Goal: Contribute content: Contribute content

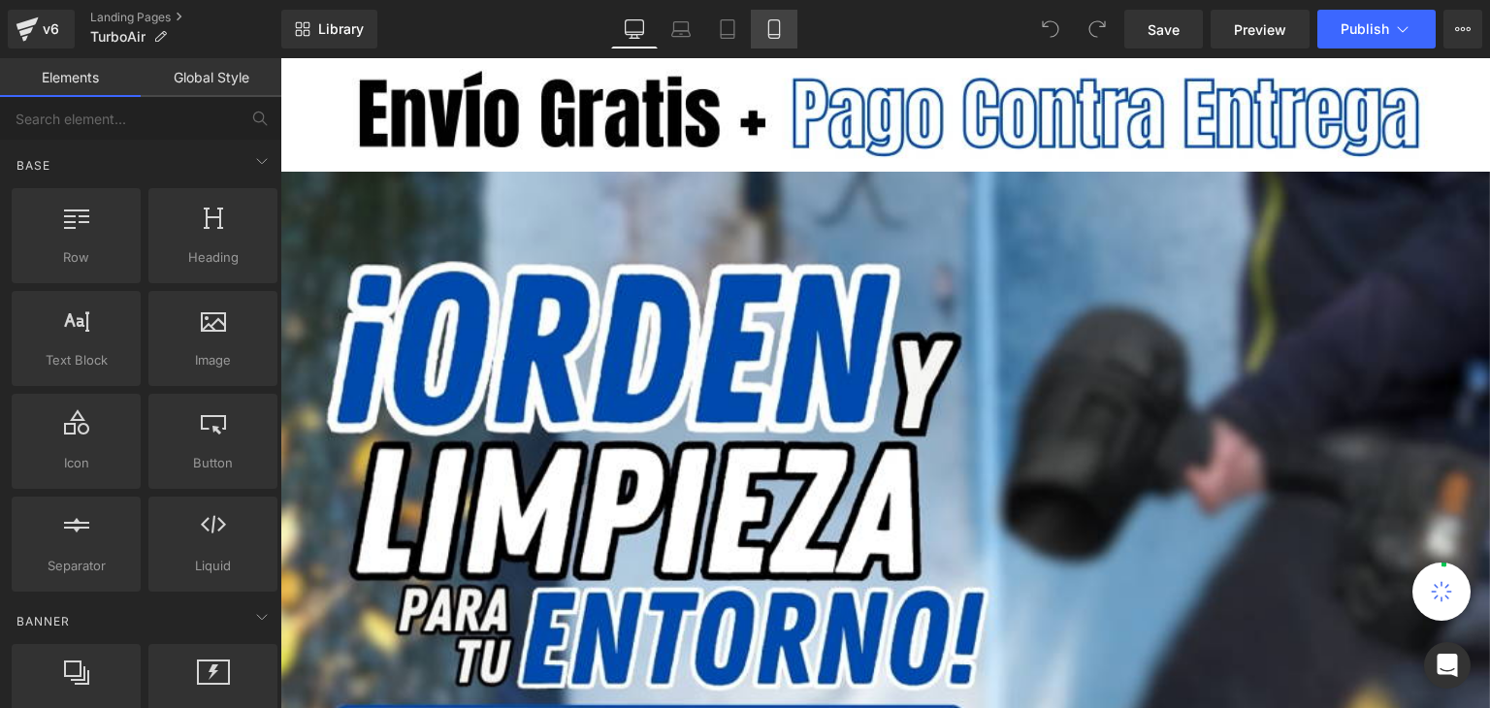
click at [776, 30] on icon at bounding box center [773, 28] width 19 height 19
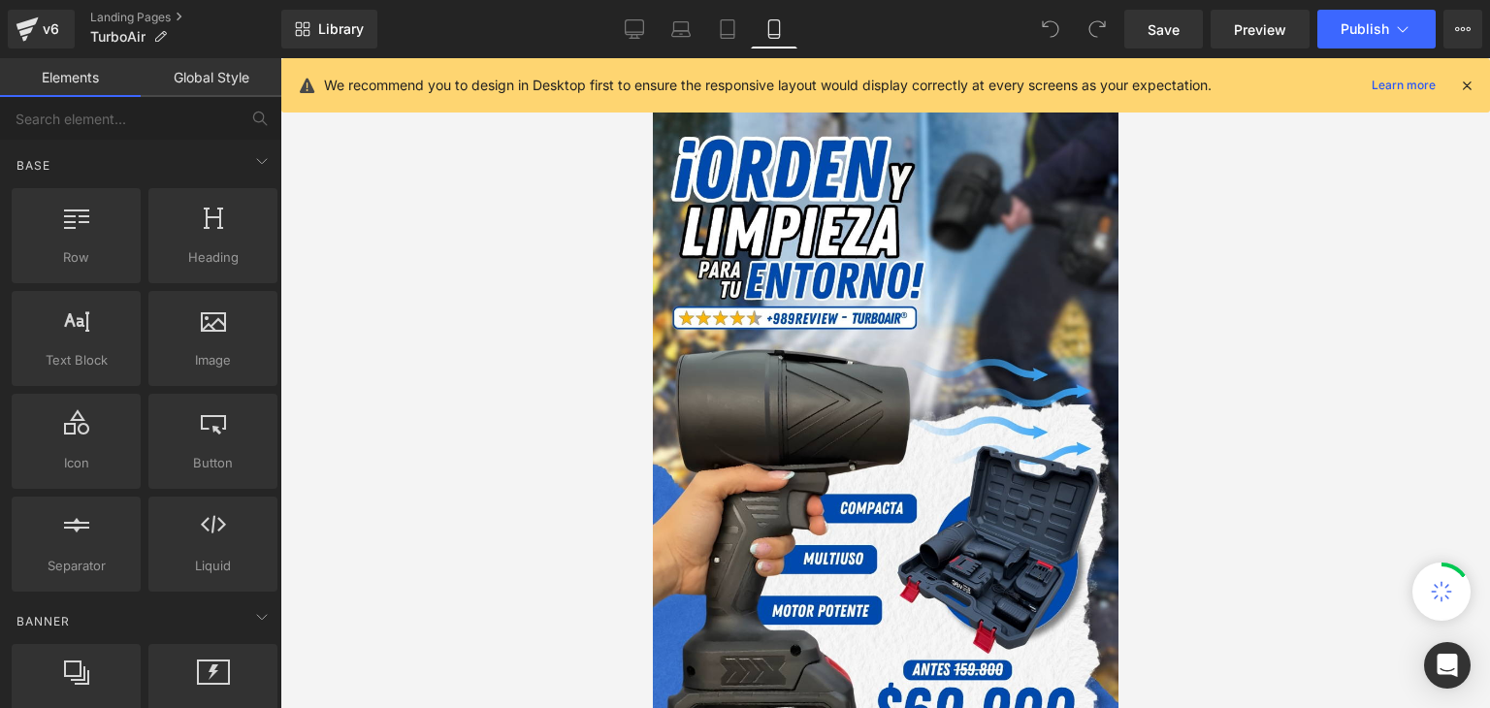
click at [1469, 85] on icon at bounding box center [1466, 85] width 17 height 17
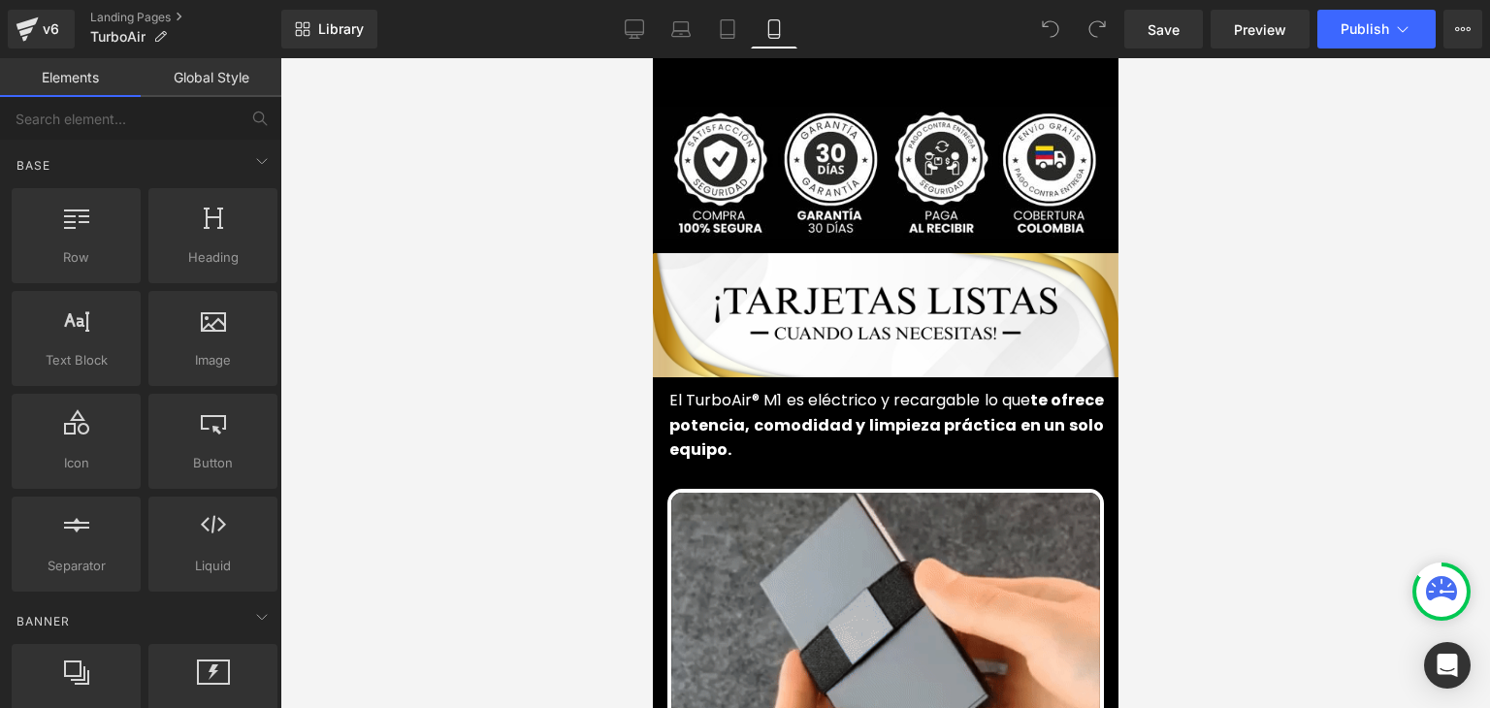
scroll to position [776, 0]
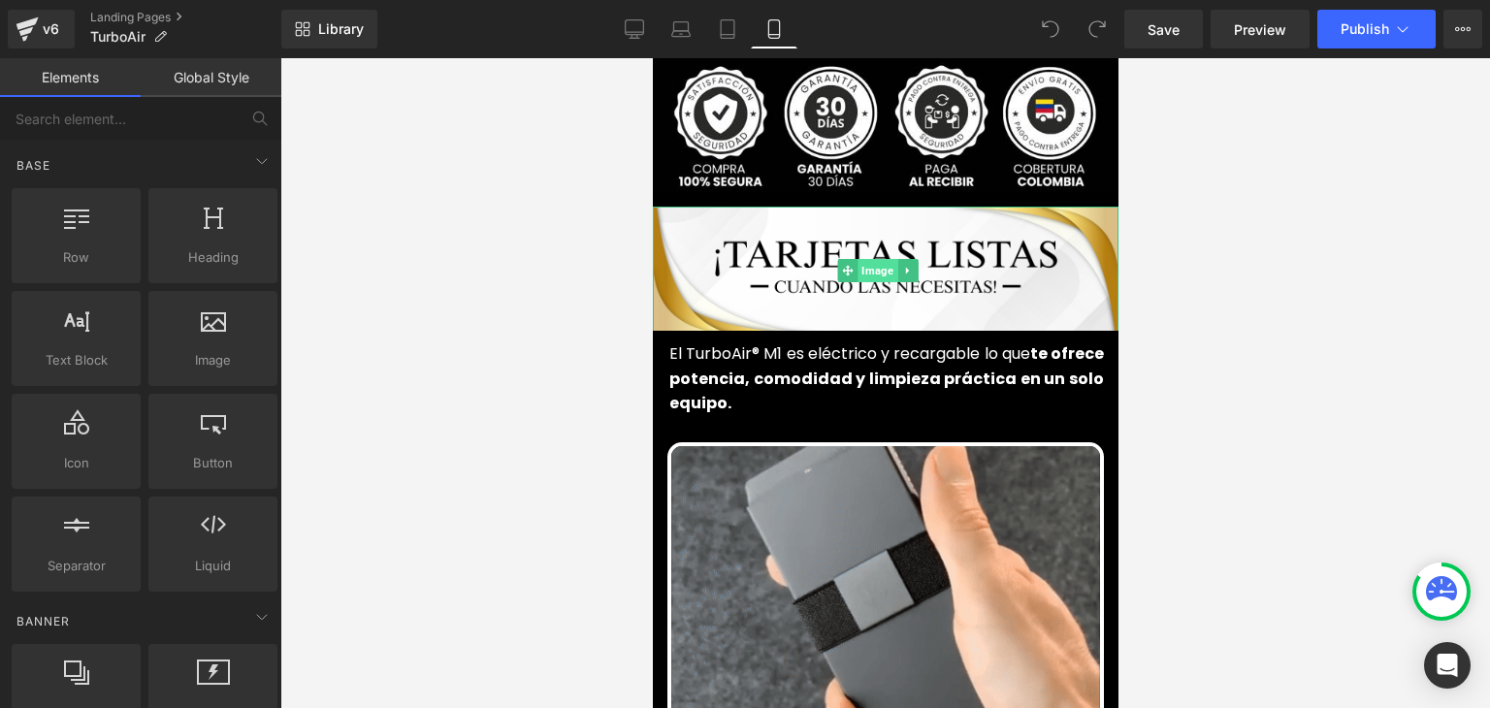
click at [881, 259] on span "Image" at bounding box center [877, 270] width 40 height 23
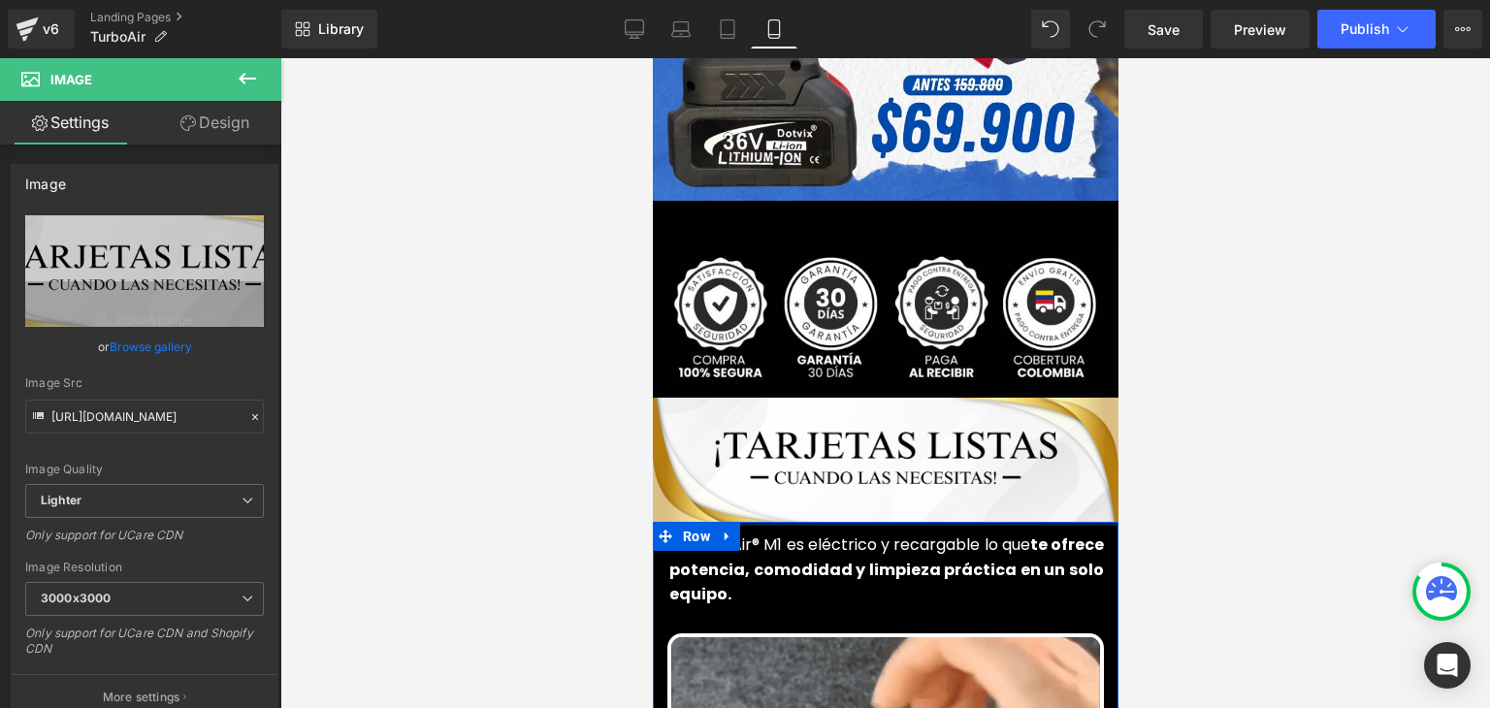
scroll to position [582, 0]
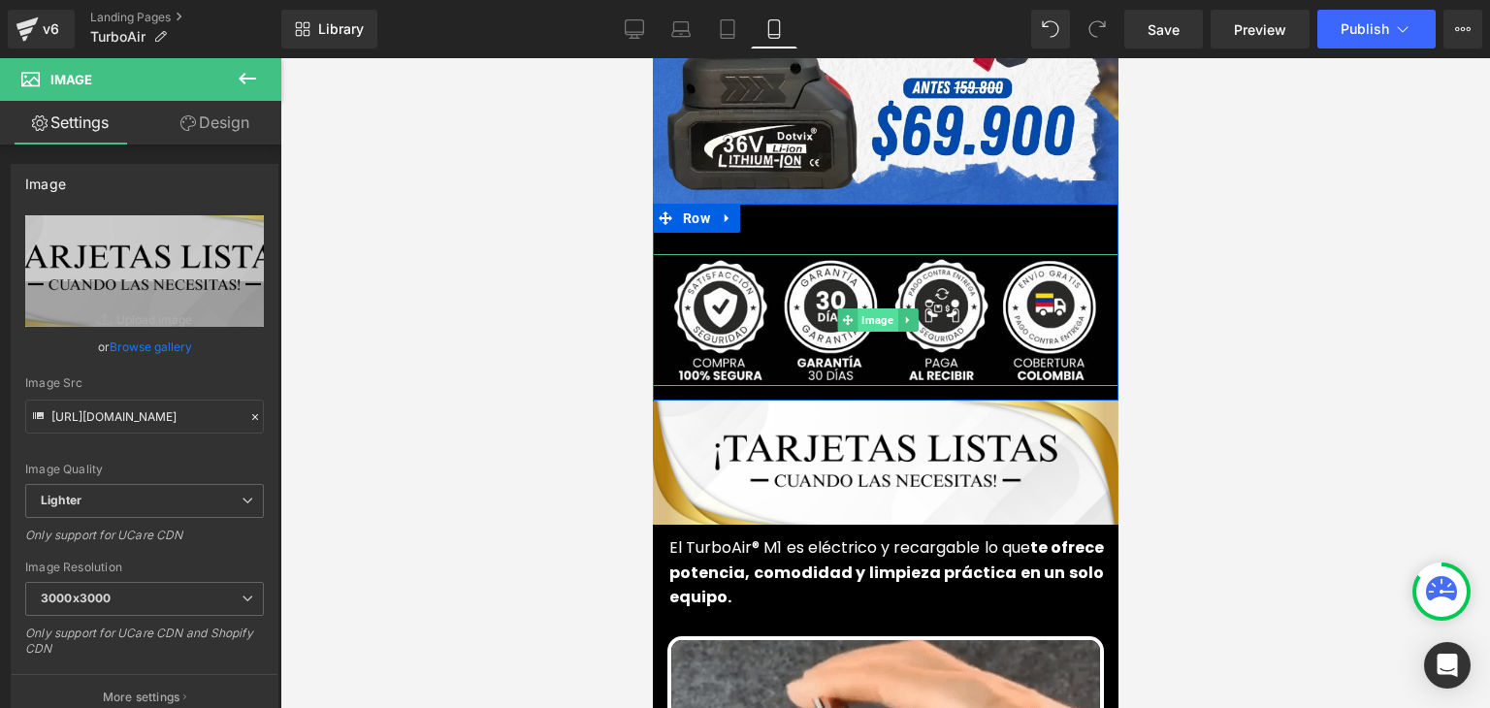
click at [872, 308] on span "Image" at bounding box center [877, 319] width 40 height 23
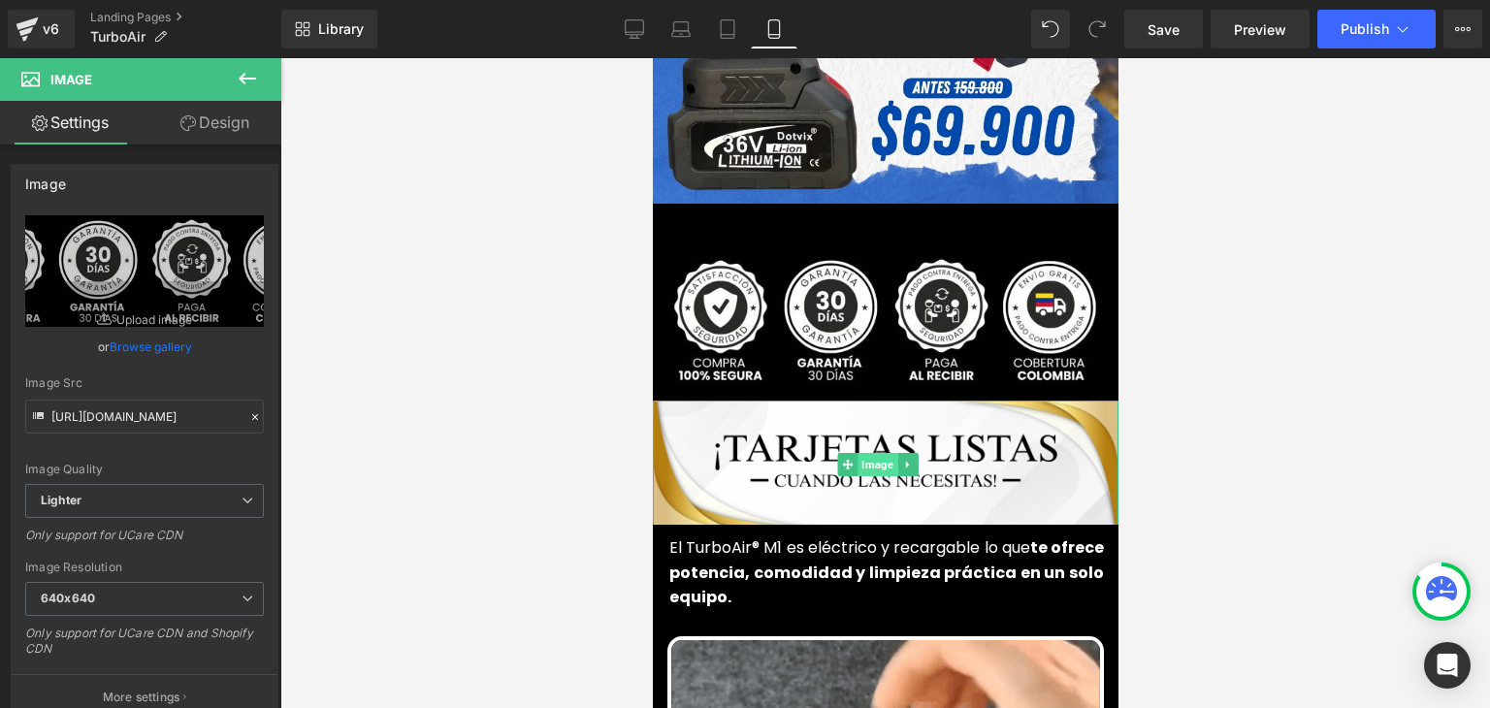
click at [870, 453] on span "Image" at bounding box center [877, 464] width 40 height 23
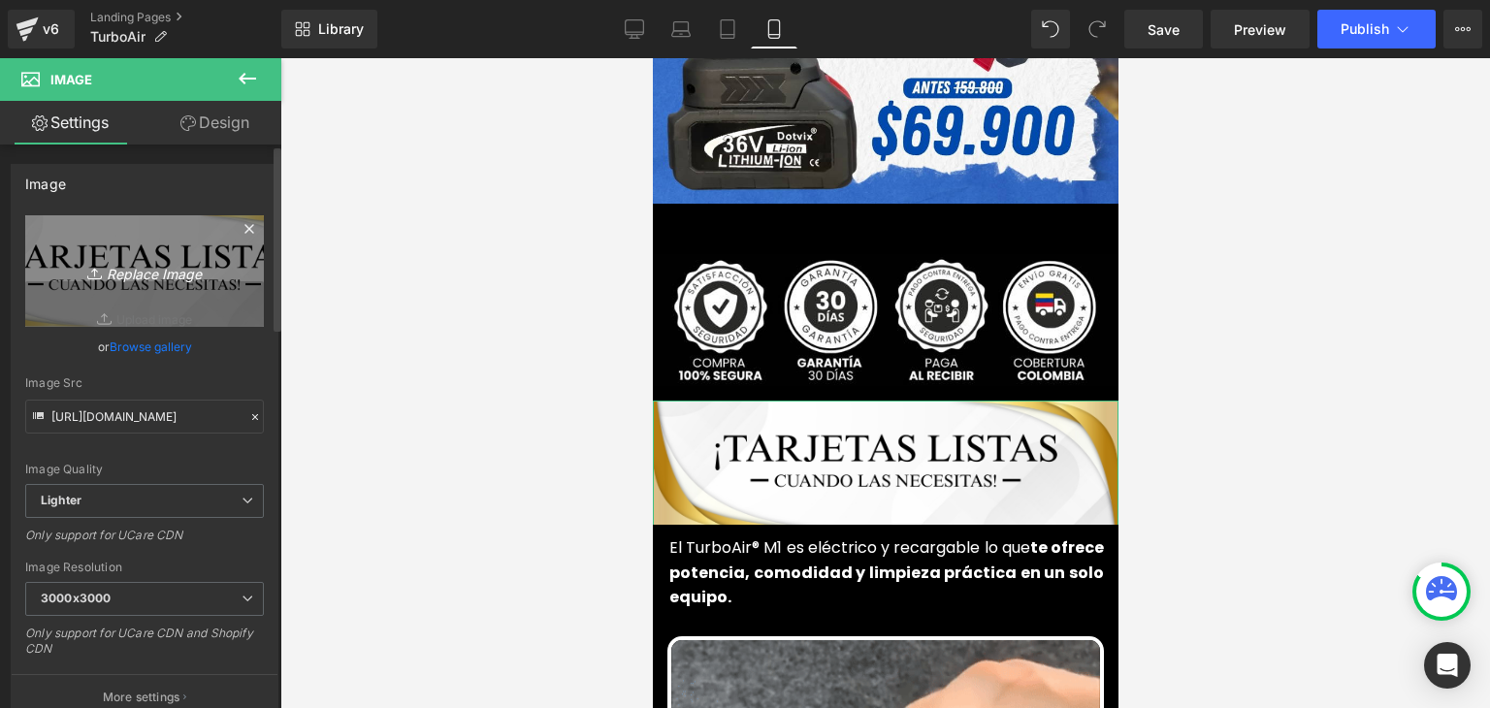
click at [147, 269] on icon "Replace Image" at bounding box center [144, 271] width 155 height 24
type input "C:\fakepath\92.webp"
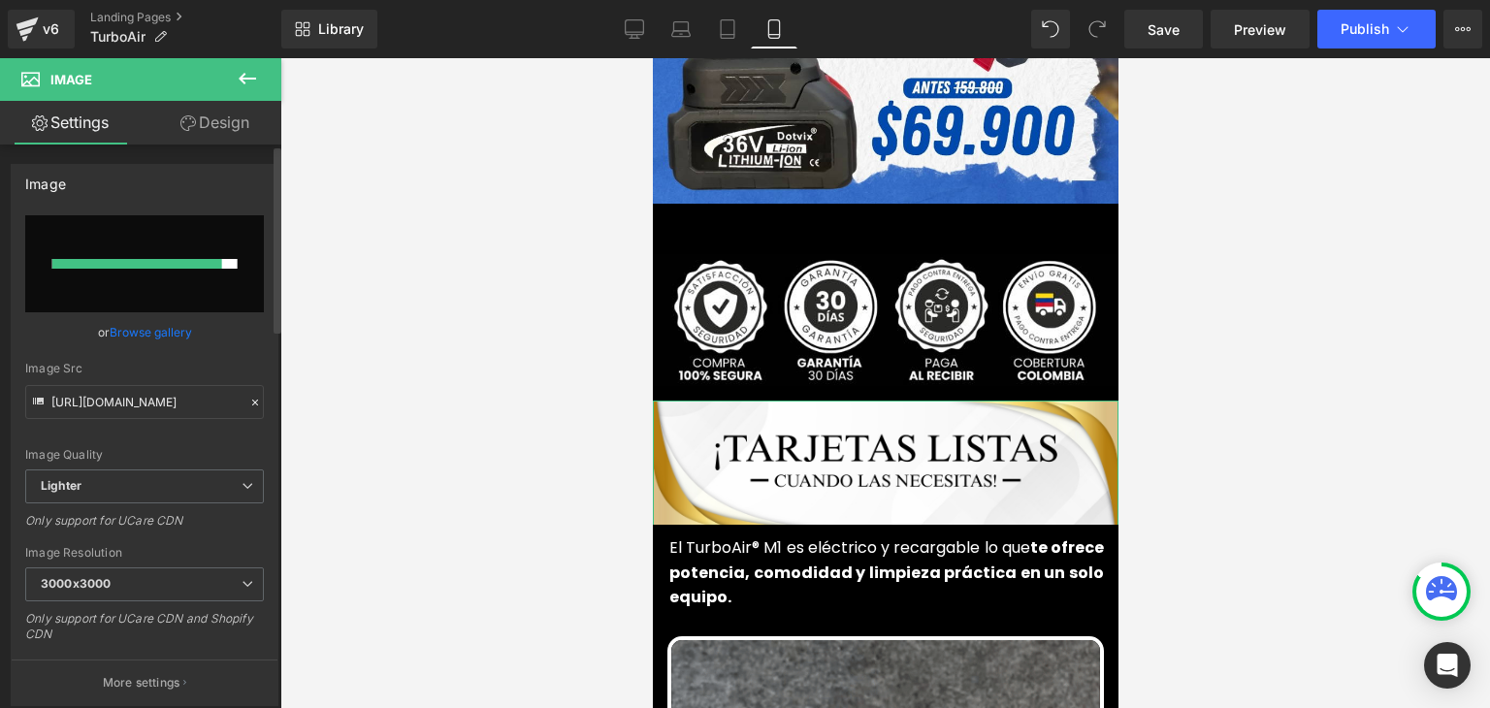
click at [133, 328] on link "Browse gallery" at bounding box center [151, 332] width 82 height 34
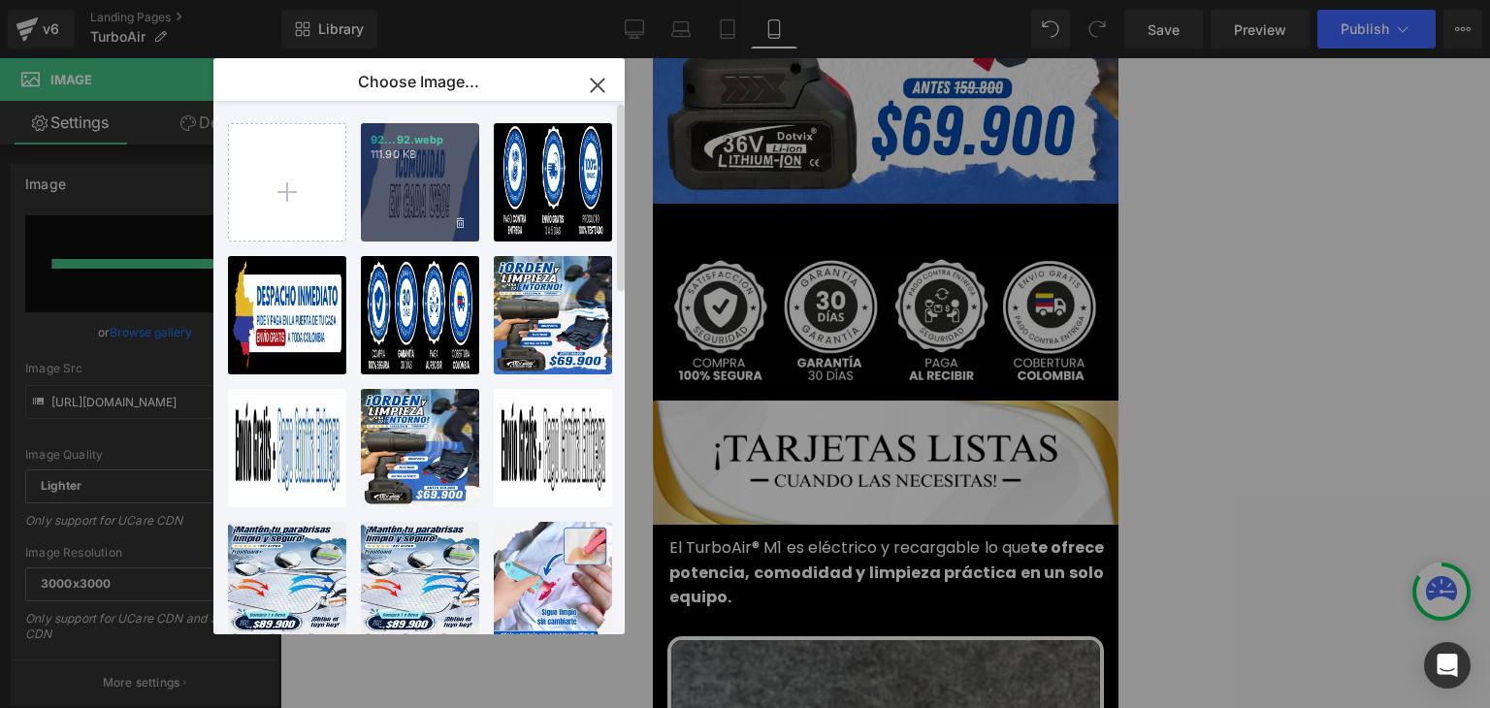
click at [393, 179] on div "92...92.webp 111.90 KB" at bounding box center [420, 182] width 118 height 118
type input "[URL][DOMAIN_NAME]"
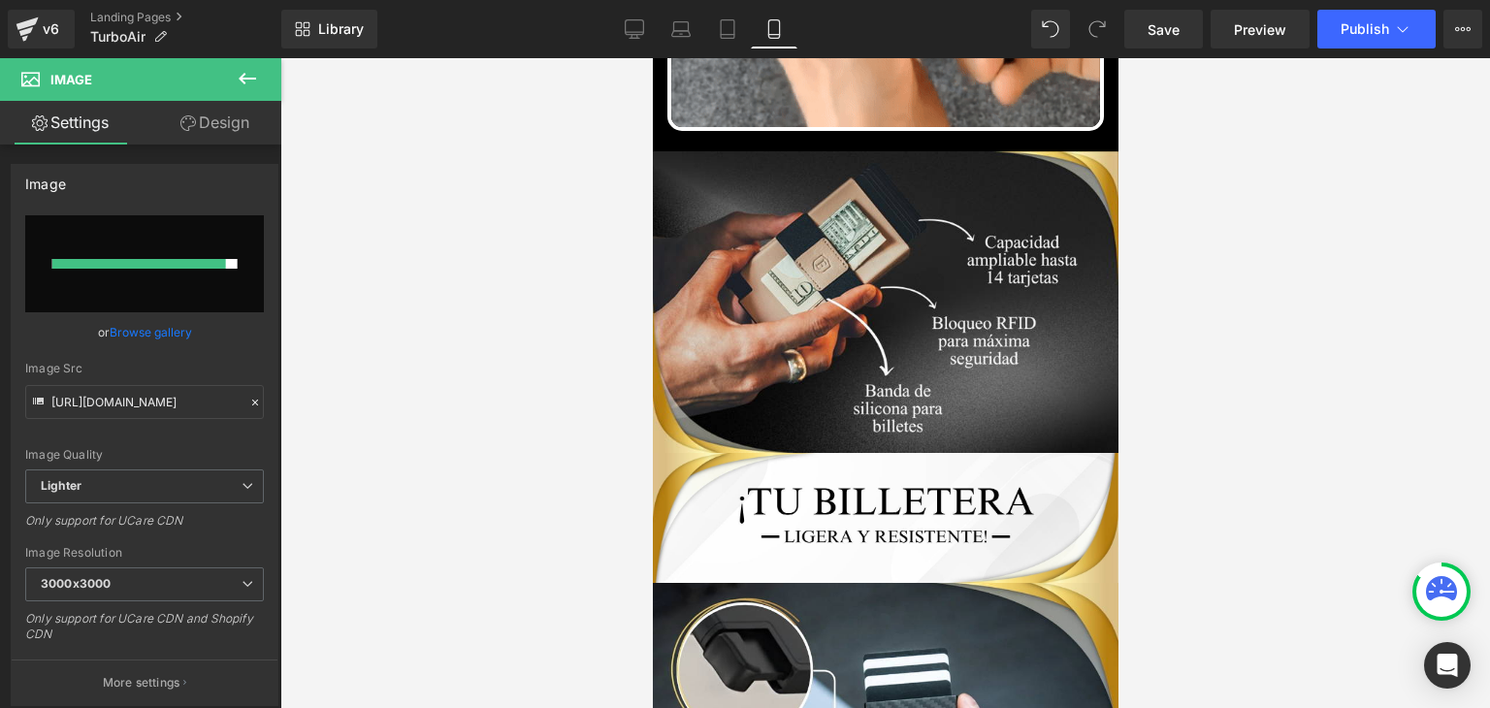
scroll to position [1552, 0]
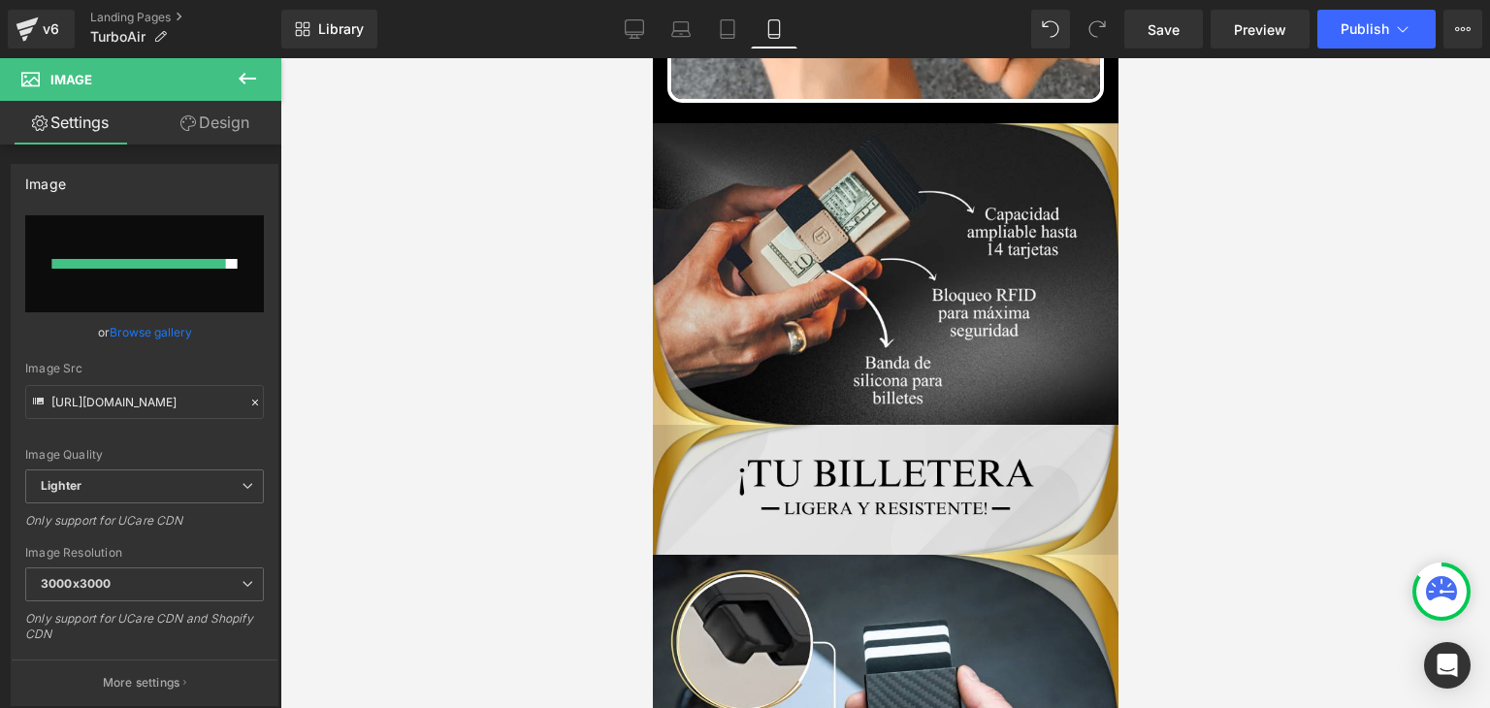
click at [847, 459] on div "Image" at bounding box center [885, 489] width 466 height 129
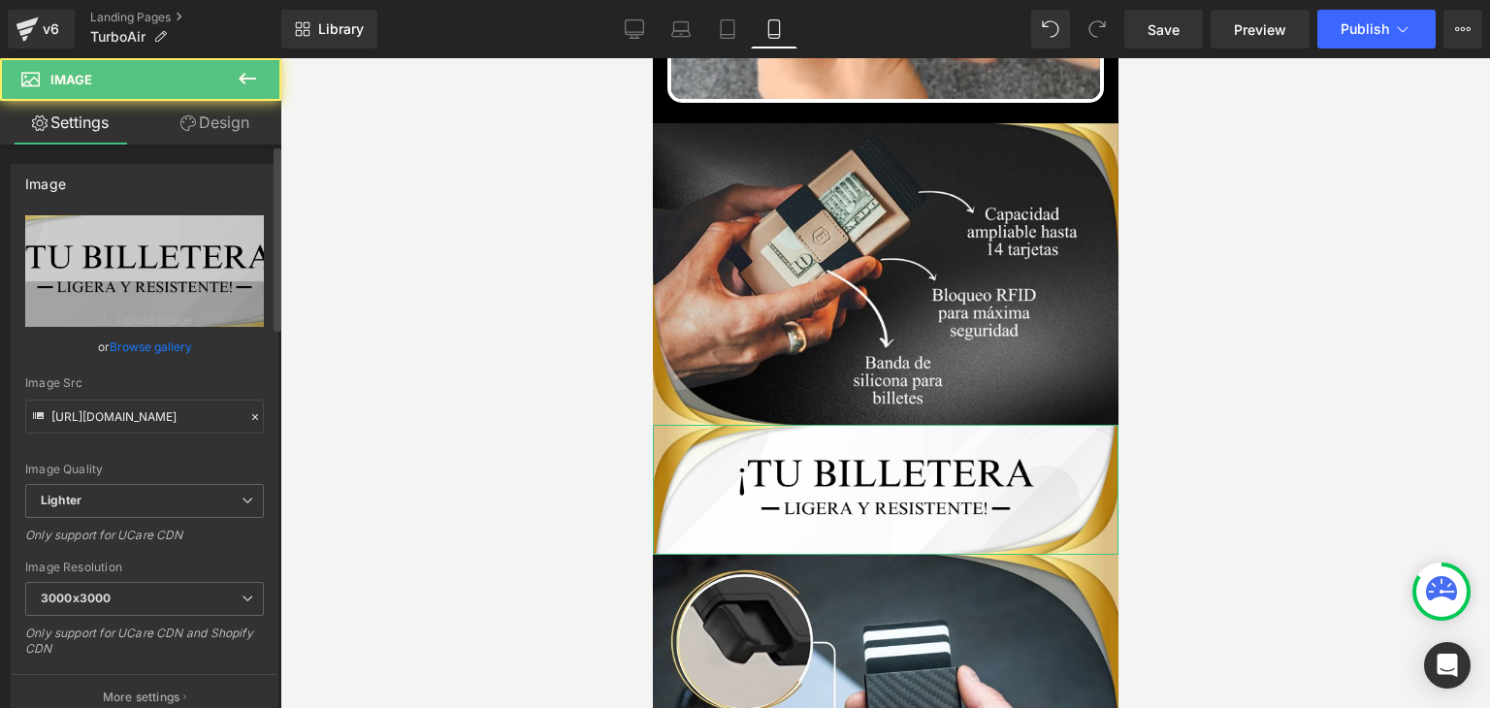
click at [140, 347] on link "Browse gallery" at bounding box center [151, 347] width 82 height 34
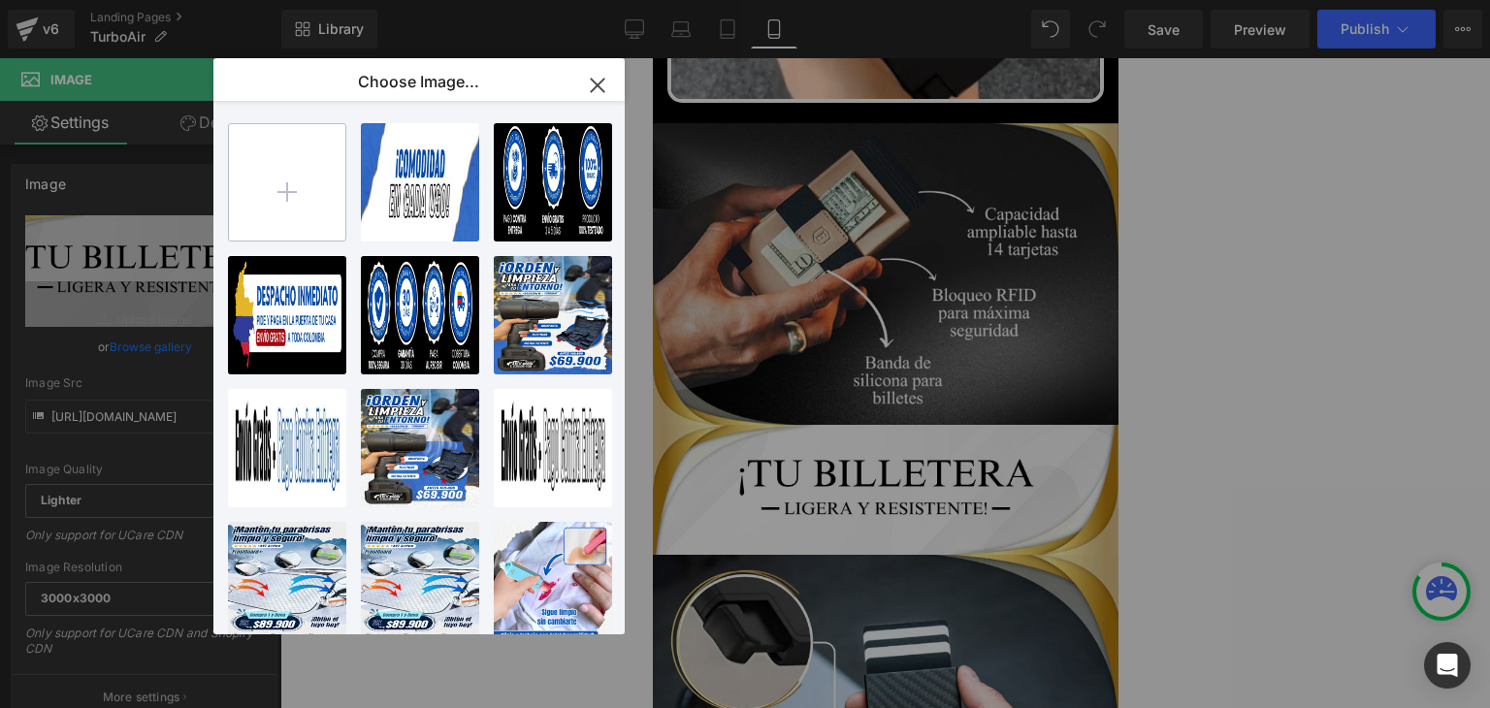
click at [302, 183] on input "file" at bounding box center [287, 182] width 116 height 116
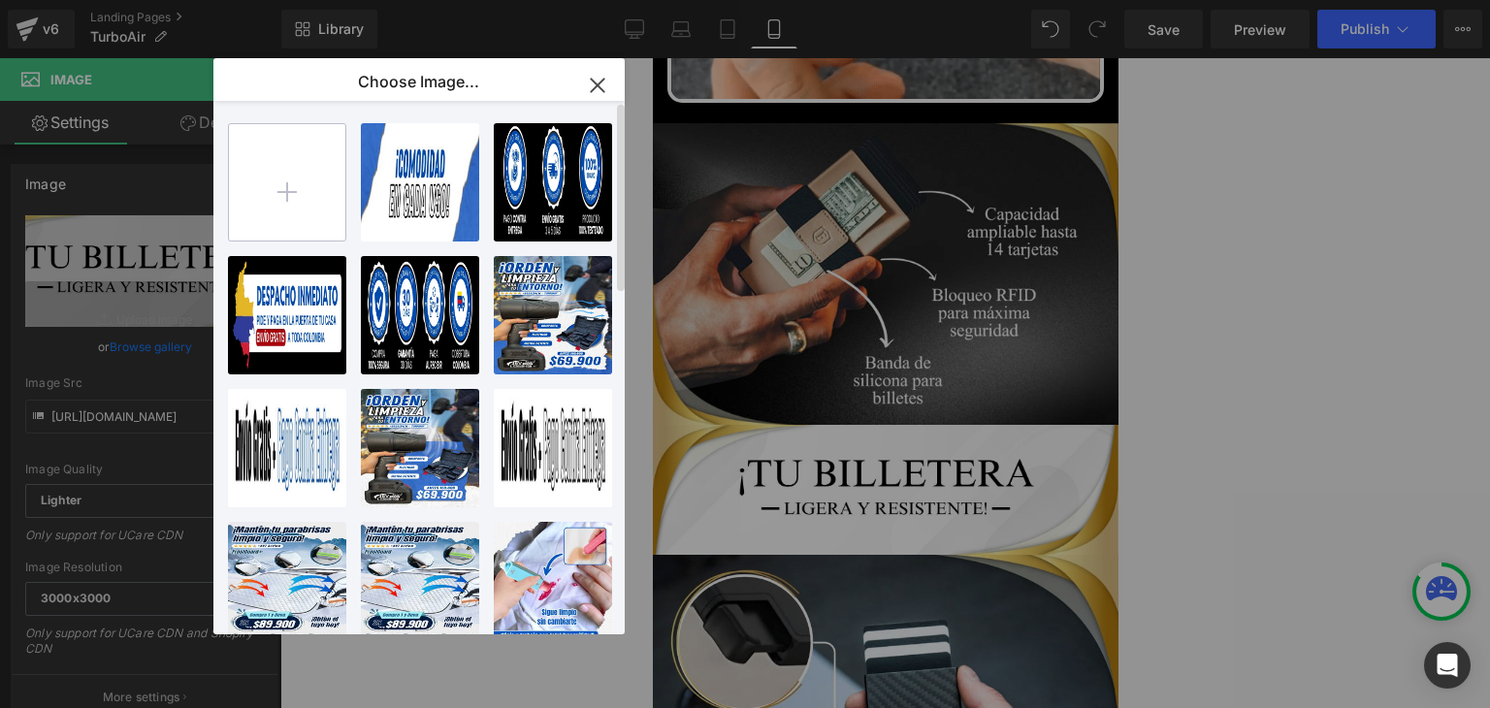
type input "C:\fakepath\93.webp"
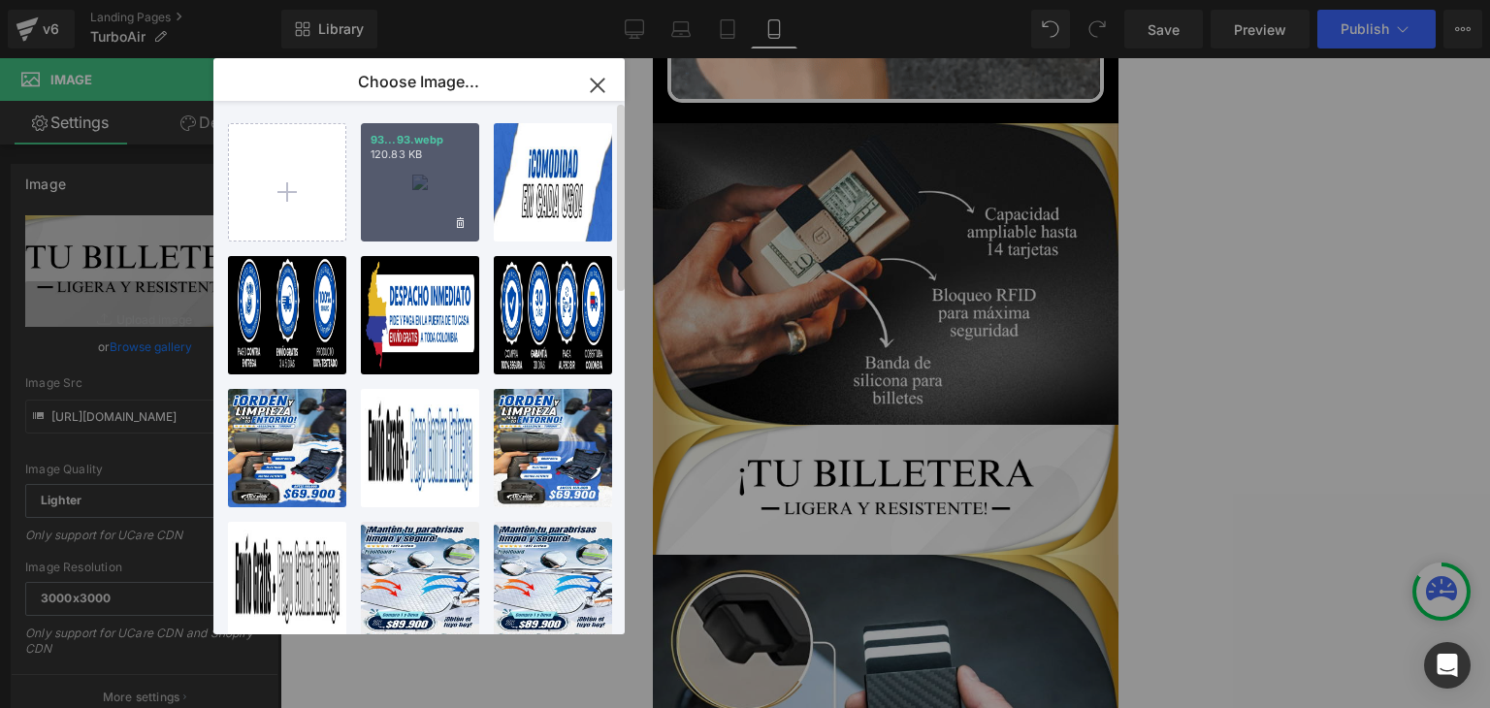
click at [399, 184] on div "93...93.webp 120.83 KB" at bounding box center [420, 182] width 118 height 118
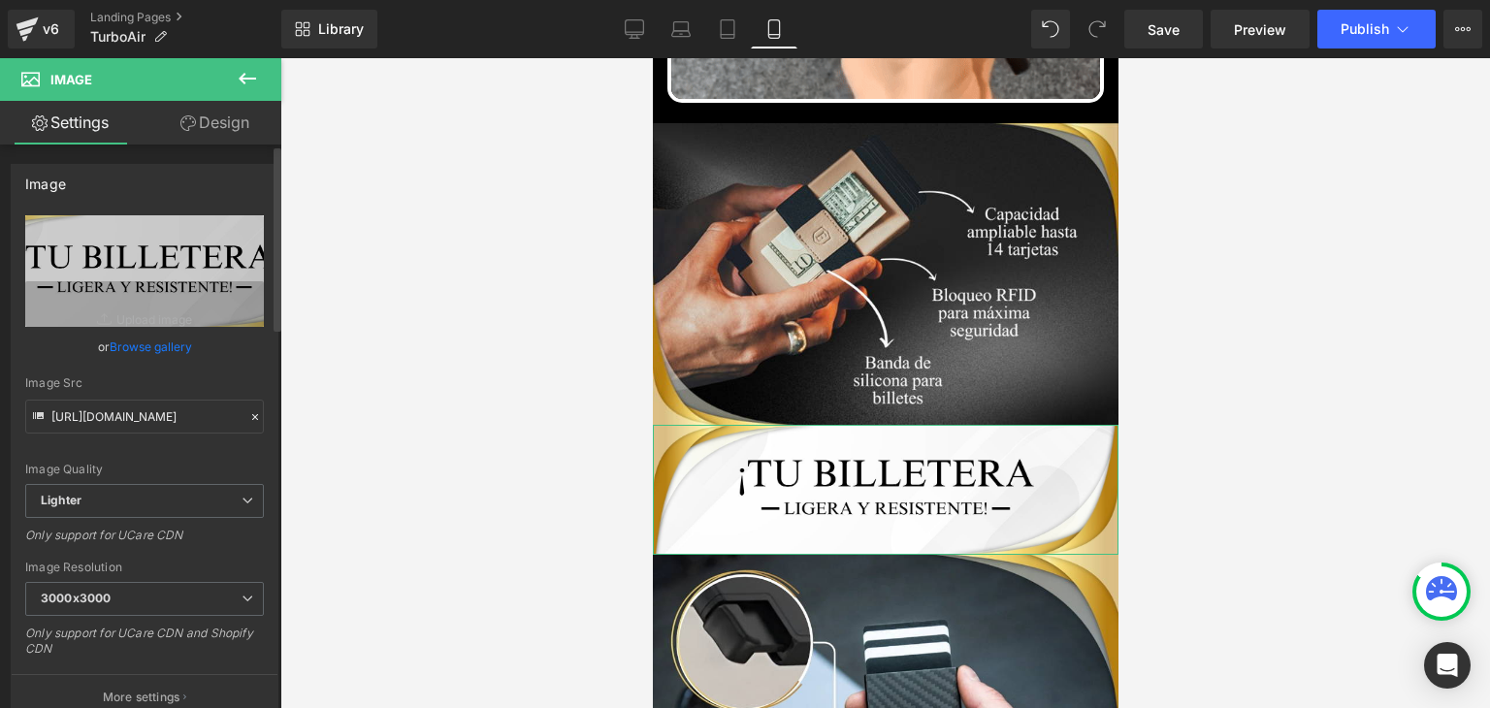
click at [123, 358] on link "Browse gallery" at bounding box center [151, 347] width 82 height 34
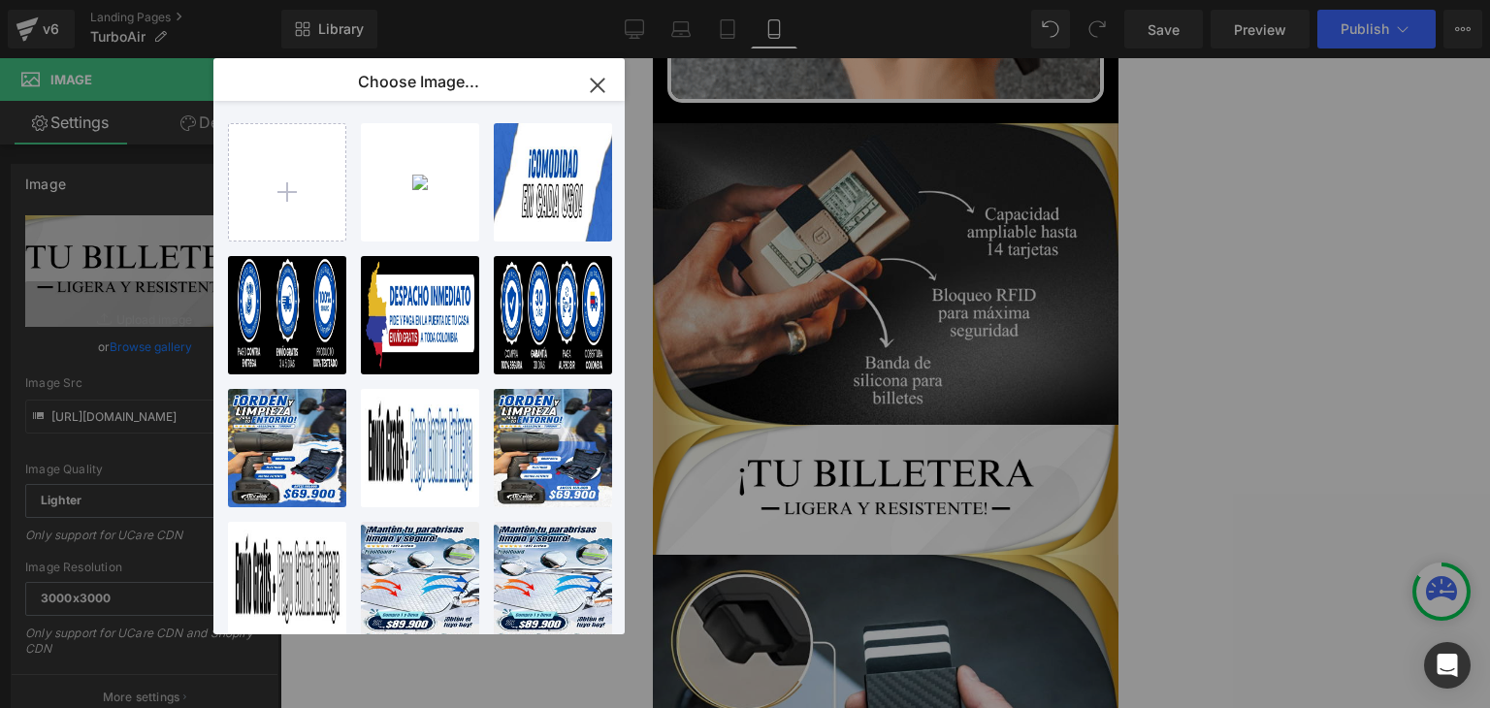
click at [0, 0] on div "93...93.webp 120.83 KB" at bounding box center [0, 0] width 0 height 0
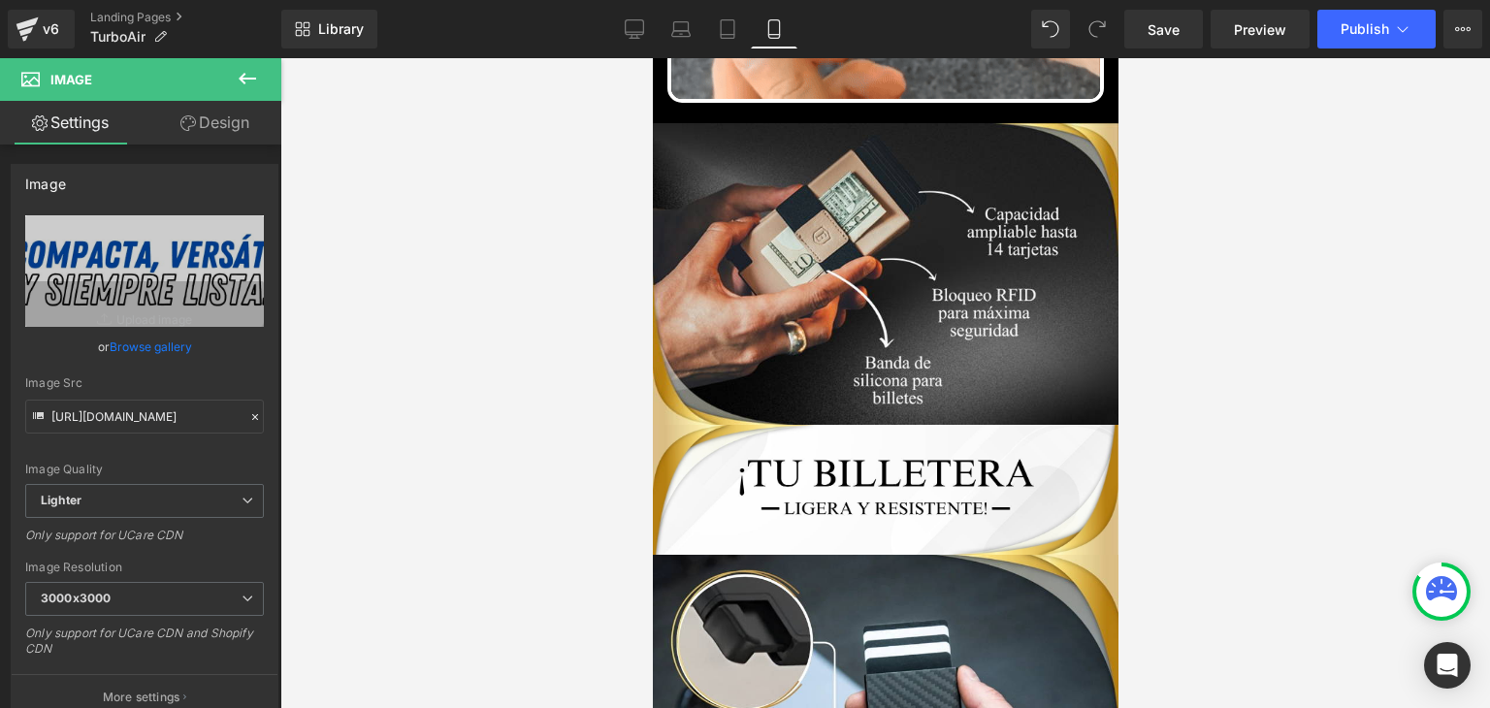
type input "[URL][DOMAIN_NAME]"
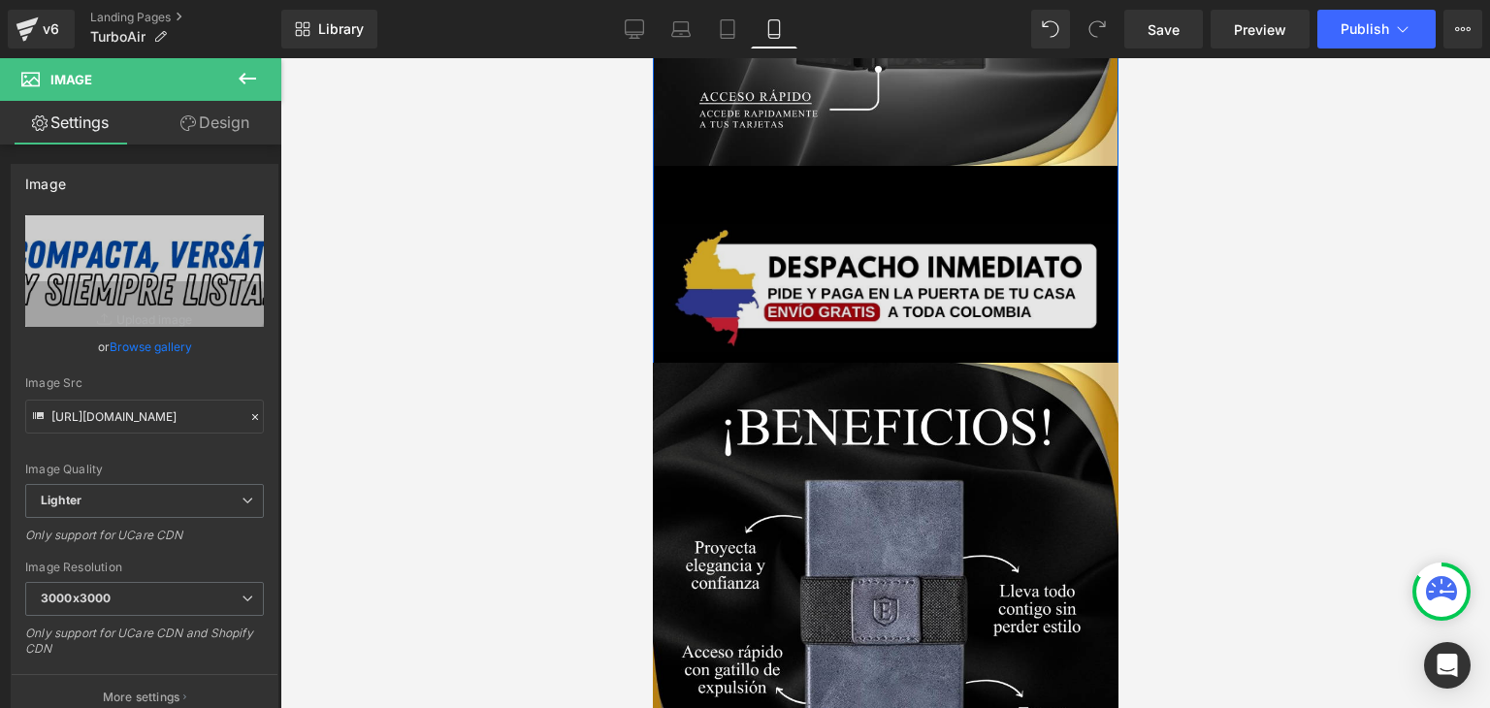
scroll to position [3976, 0]
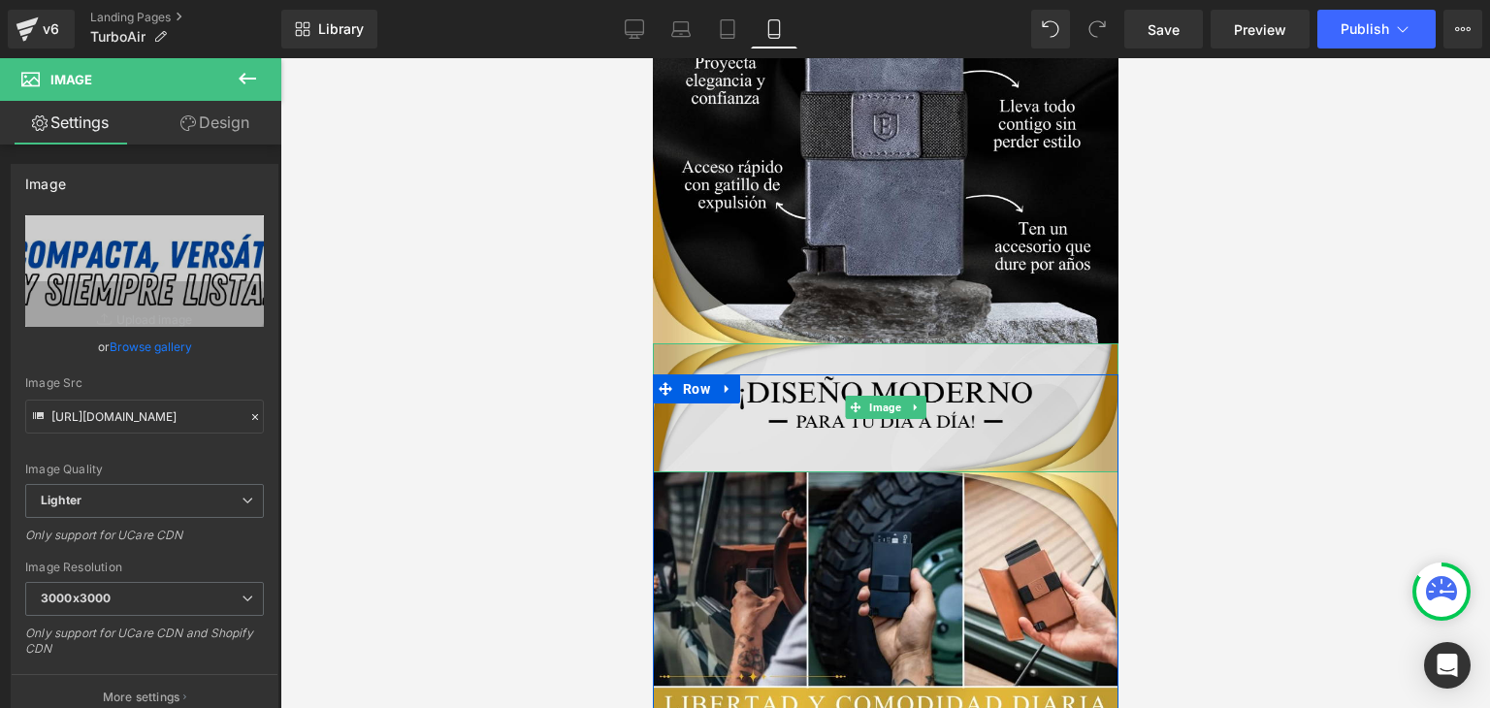
drag, startPoint x: 873, startPoint y: 360, endPoint x: 886, endPoint y: 360, distance: 13.6
click at [873, 360] on img at bounding box center [885, 407] width 466 height 129
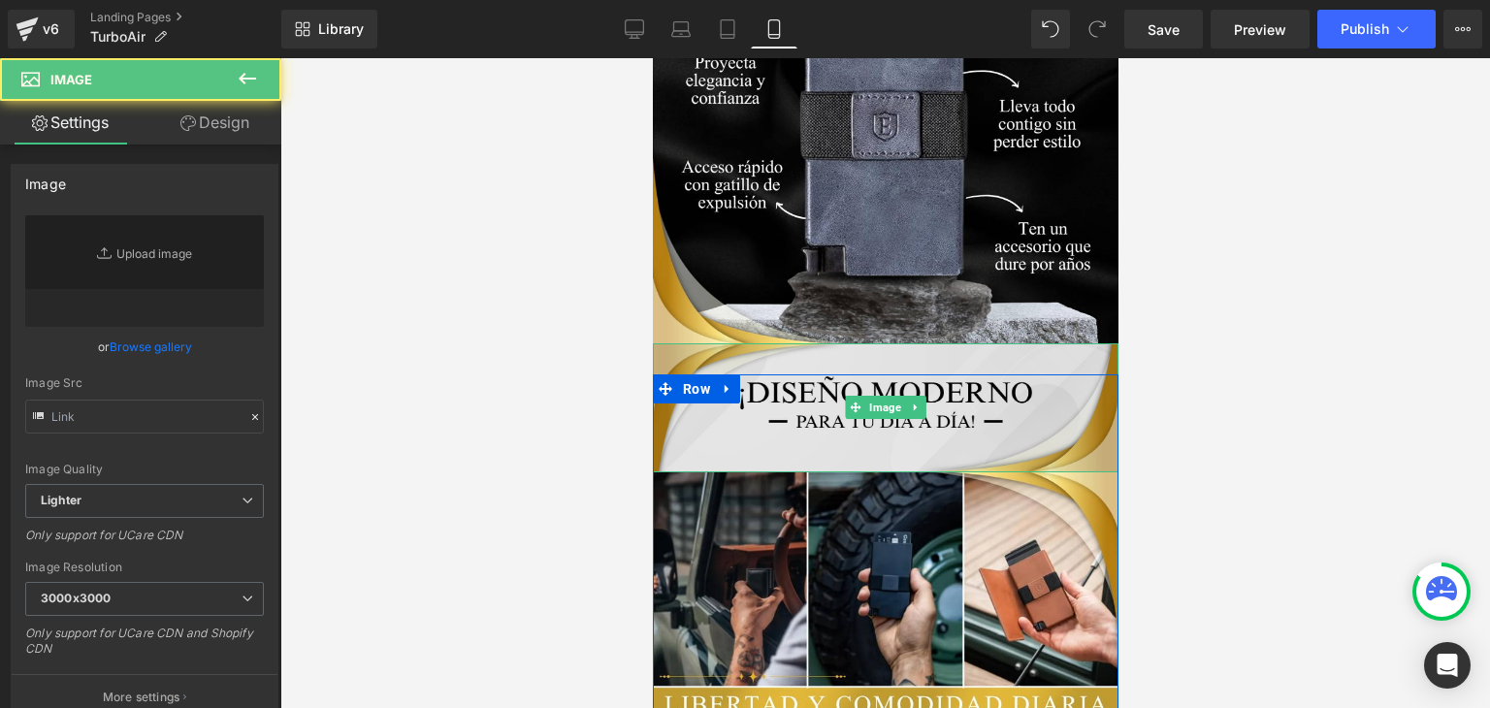
type input "[URL][DOMAIN_NAME]"
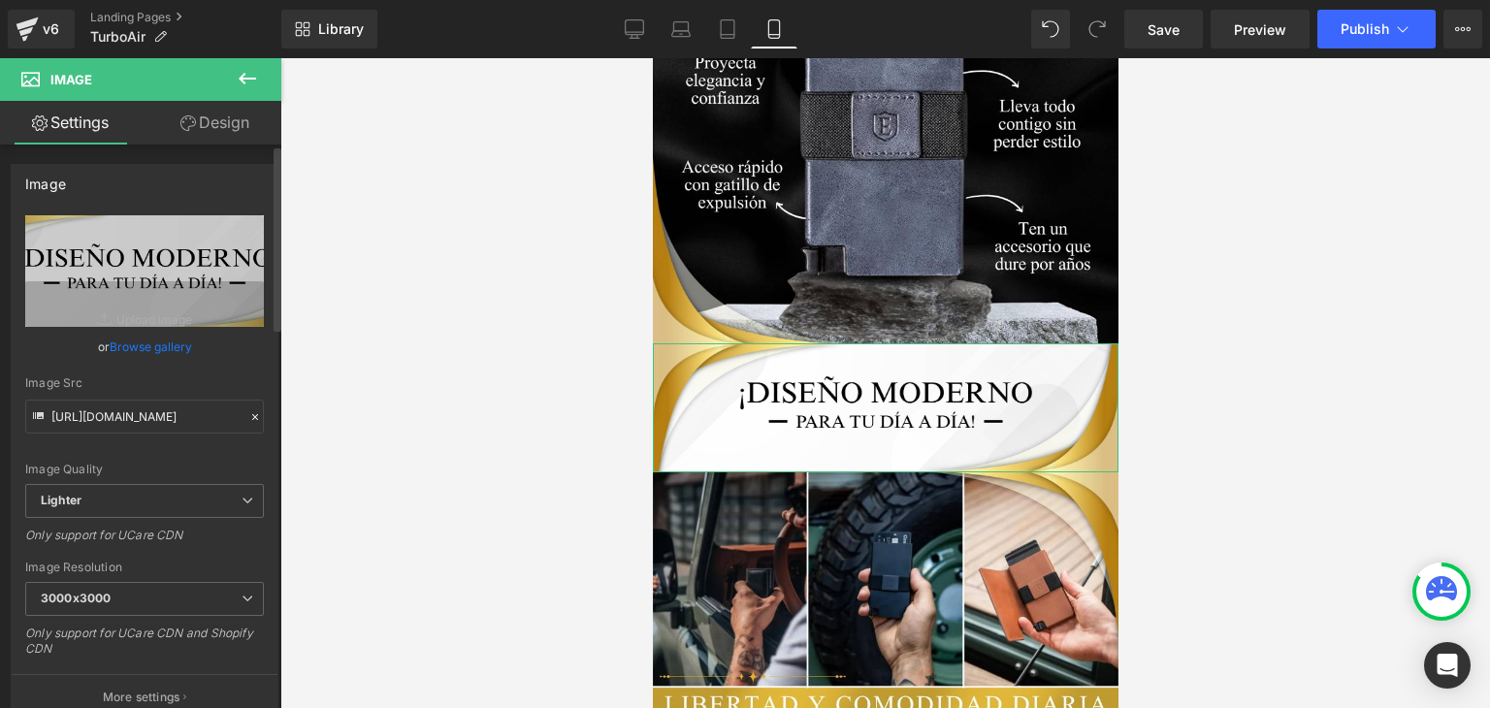
click at [155, 352] on link "Browse gallery" at bounding box center [151, 347] width 82 height 34
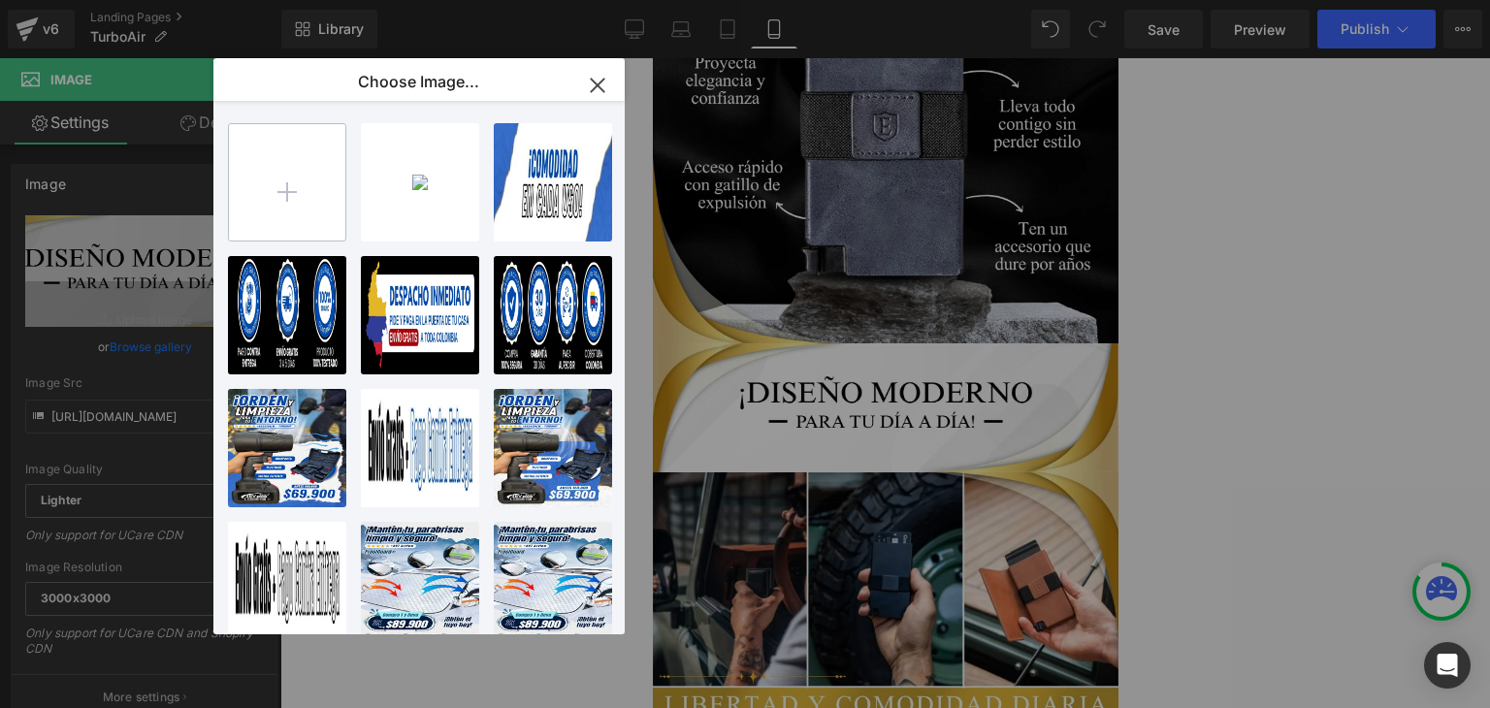
click at [320, 186] on input "file" at bounding box center [287, 182] width 116 height 116
type input "C:\fakepath\94.webp"
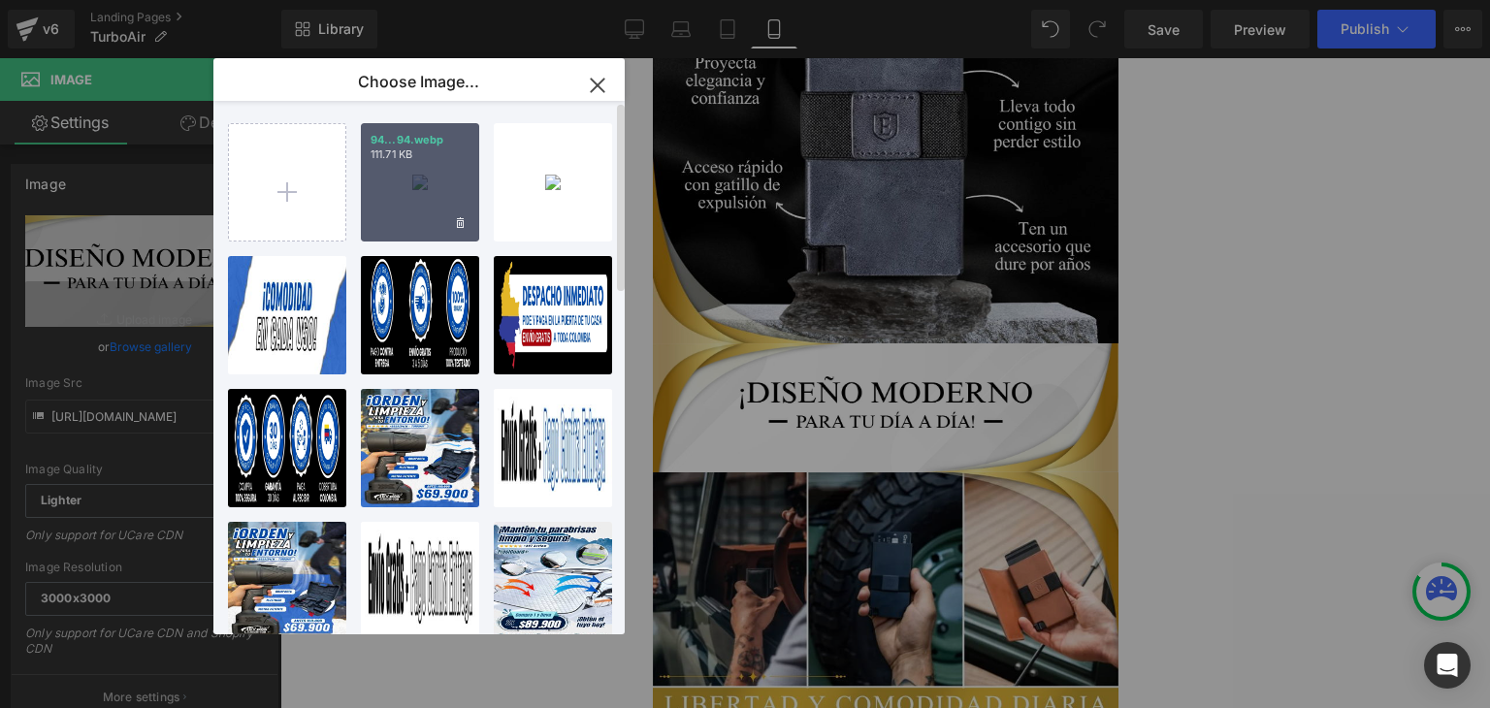
click at [416, 196] on div "94...94.webp 111.71 KB" at bounding box center [420, 182] width 118 height 118
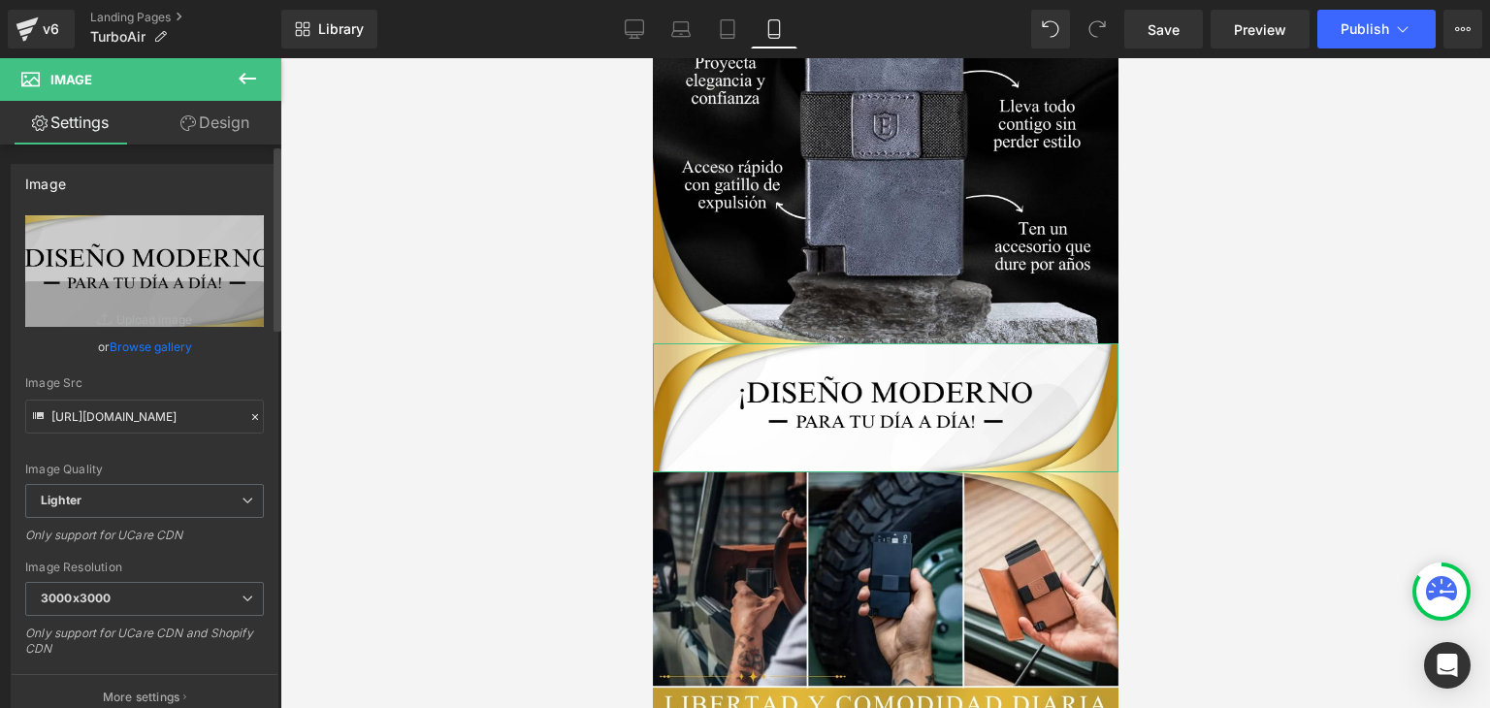
click at [183, 346] on link "Browse gallery" at bounding box center [151, 347] width 82 height 34
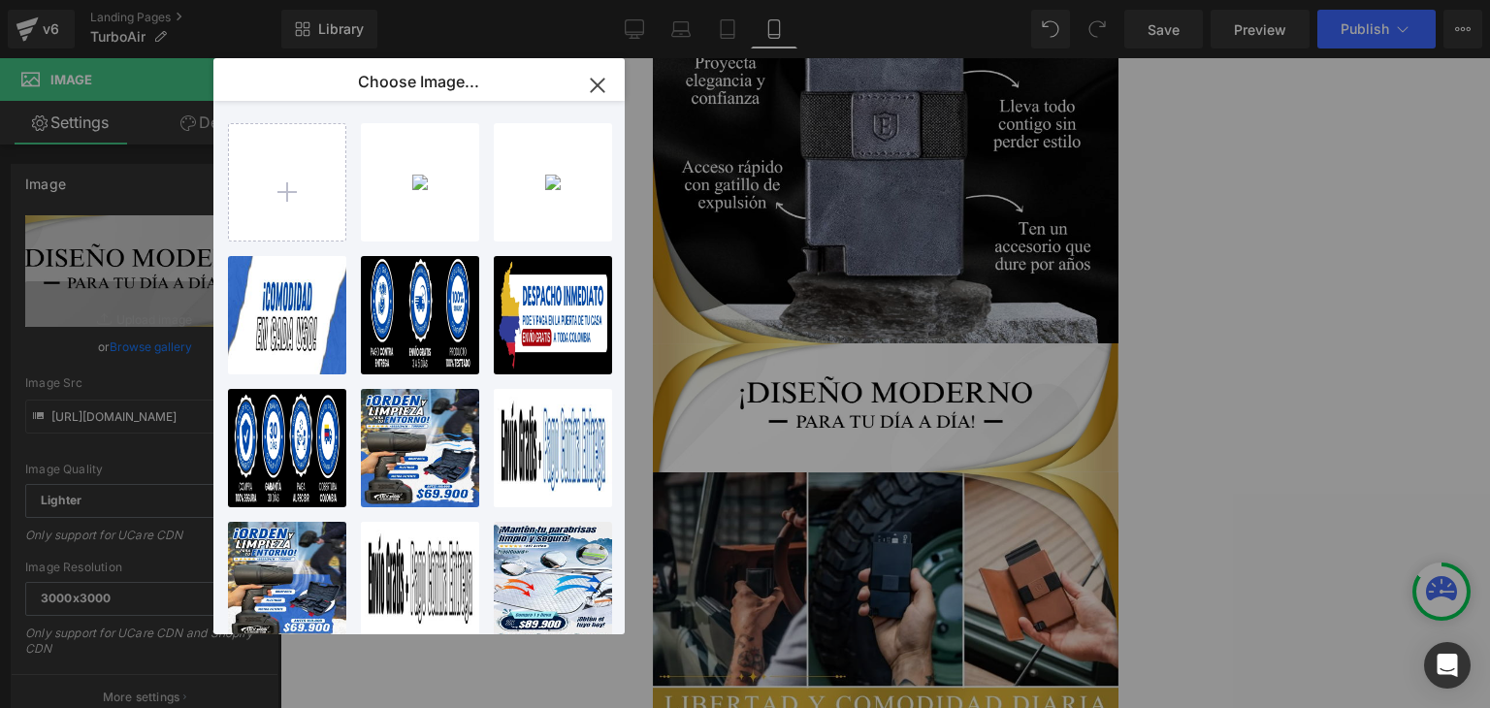
click at [0, 0] on div "94...94.webp 111.71 KB" at bounding box center [0, 0] width 0 height 0
type input "[URL][DOMAIN_NAME]"
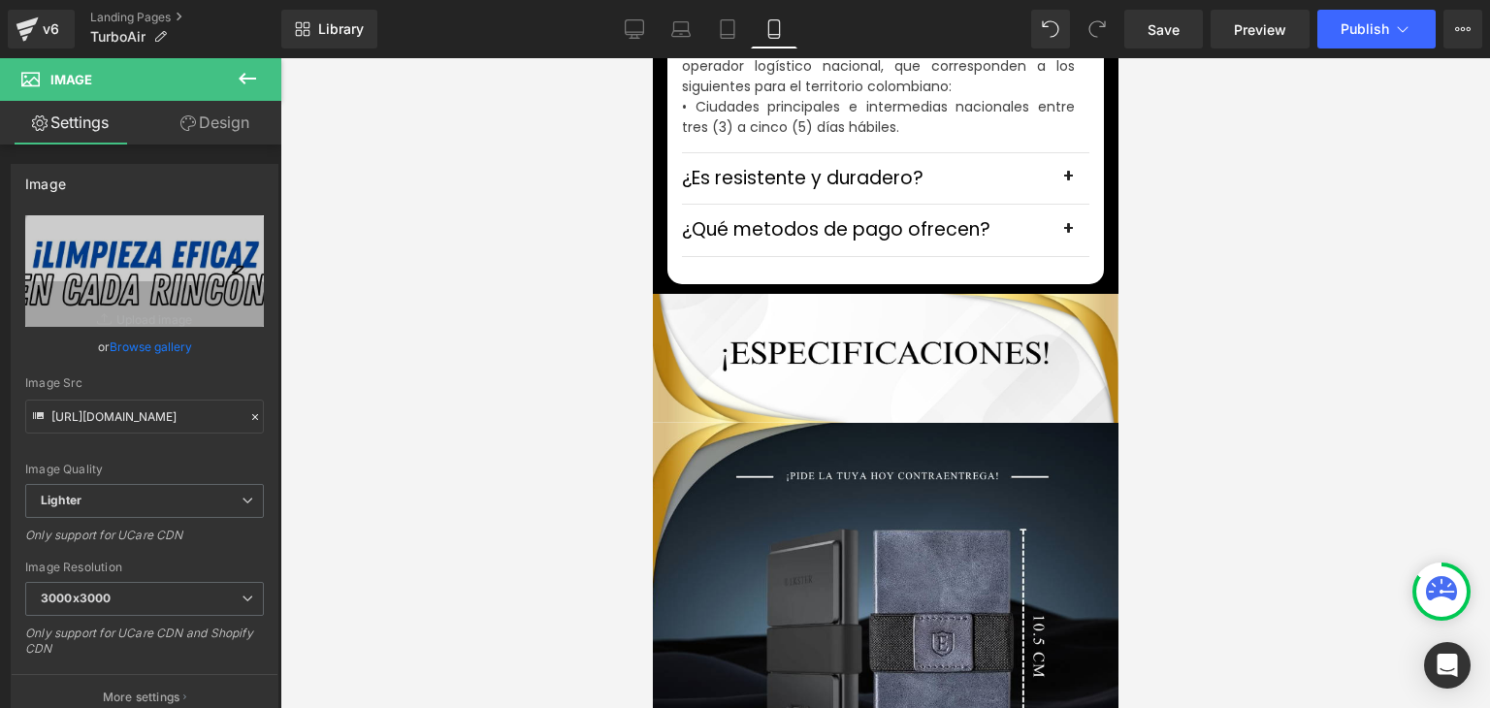
scroll to position [5916, 0]
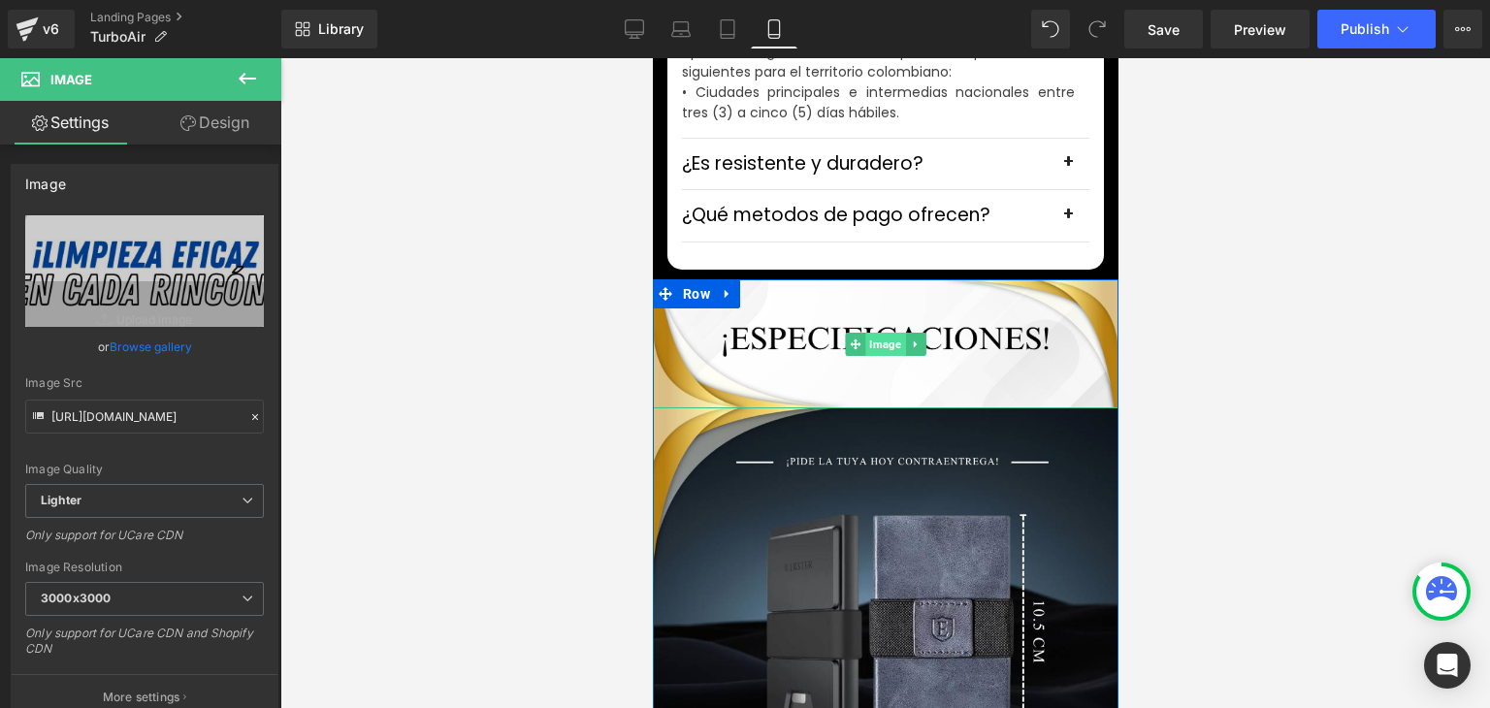
click at [885, 333] on span "Image" at bounding box center [884, 344] width 40 height 23
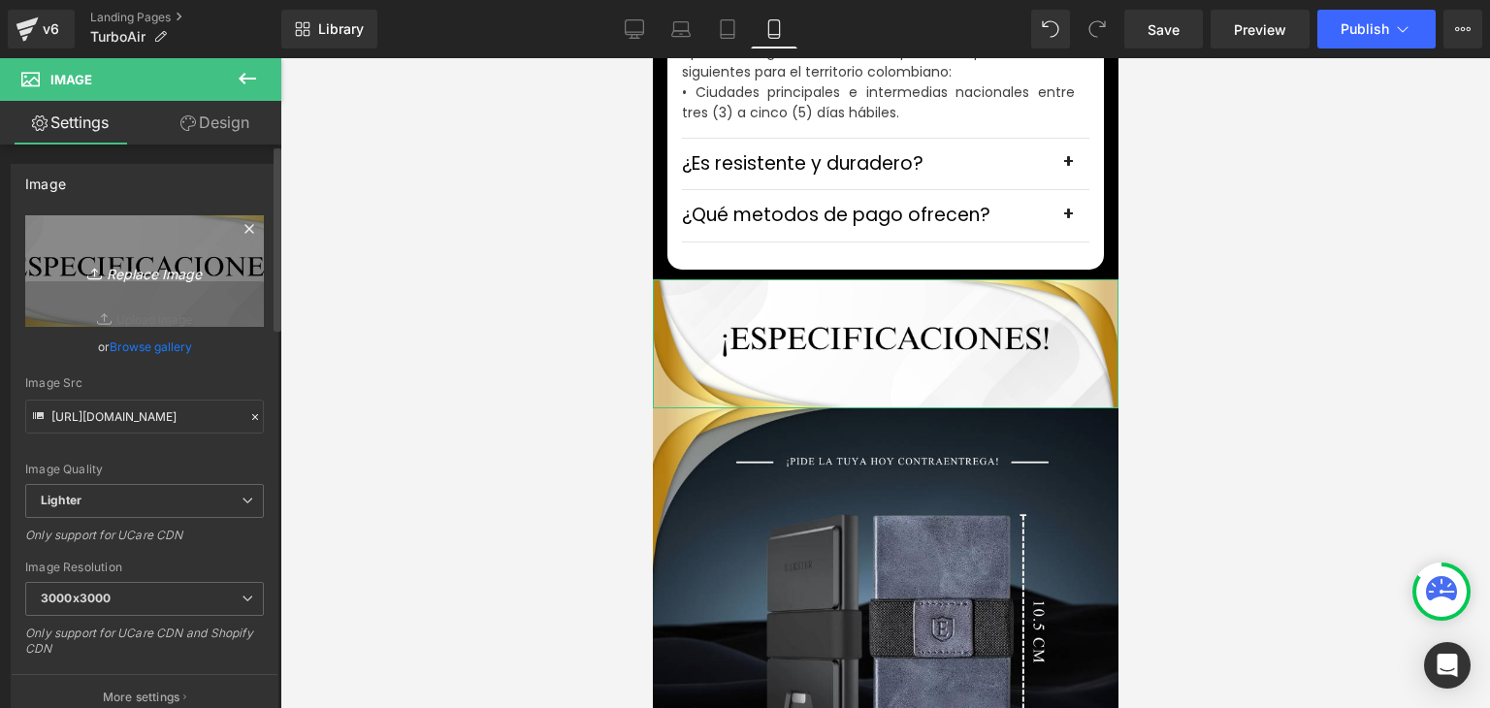
click at [163, 299] on link "Replace Image" at bounding box center [144, 271] width 239 height 112
click at [158, 273] on icon "Replace Image" at bounding box center [144, 271] width 155 height 24
type input "C:\fakepath\95.webp"
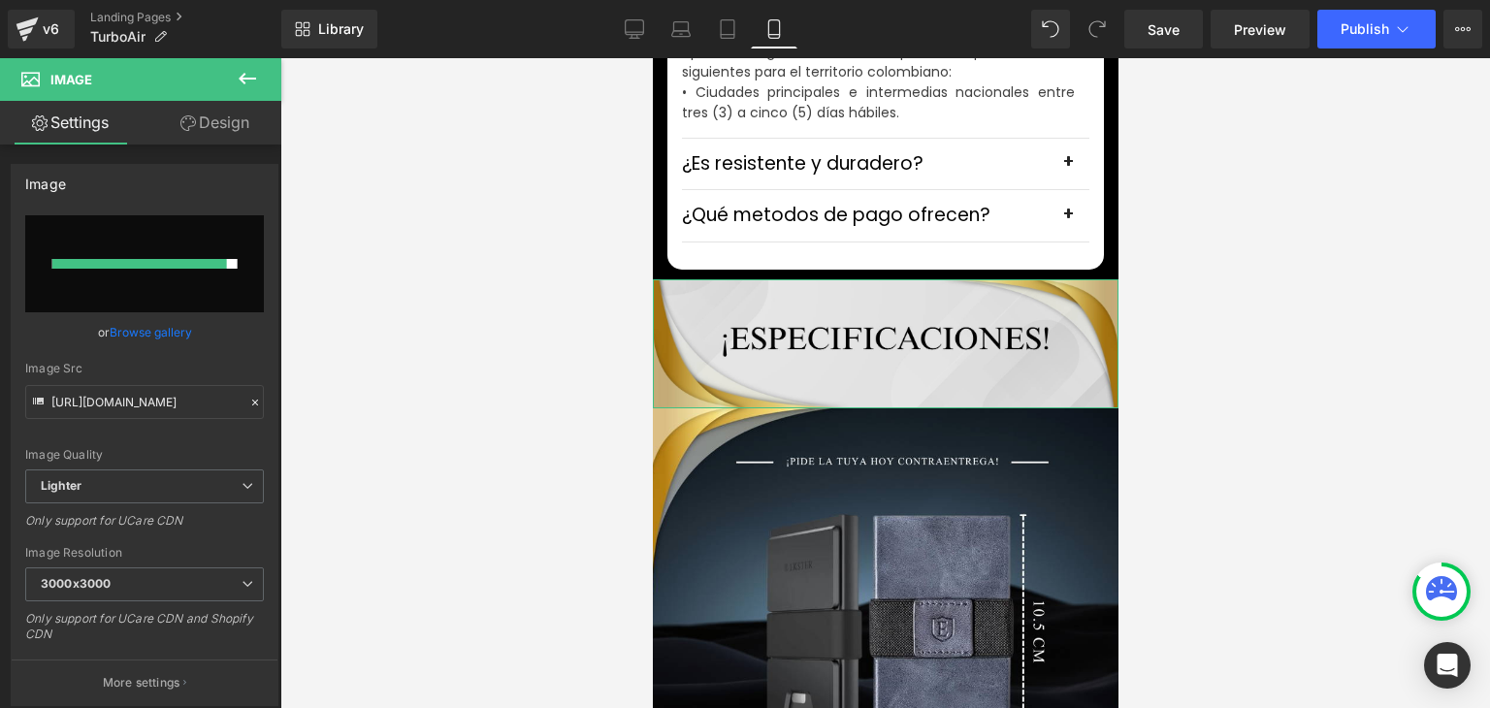
type input "[URL][DOMAIN_NAME]"
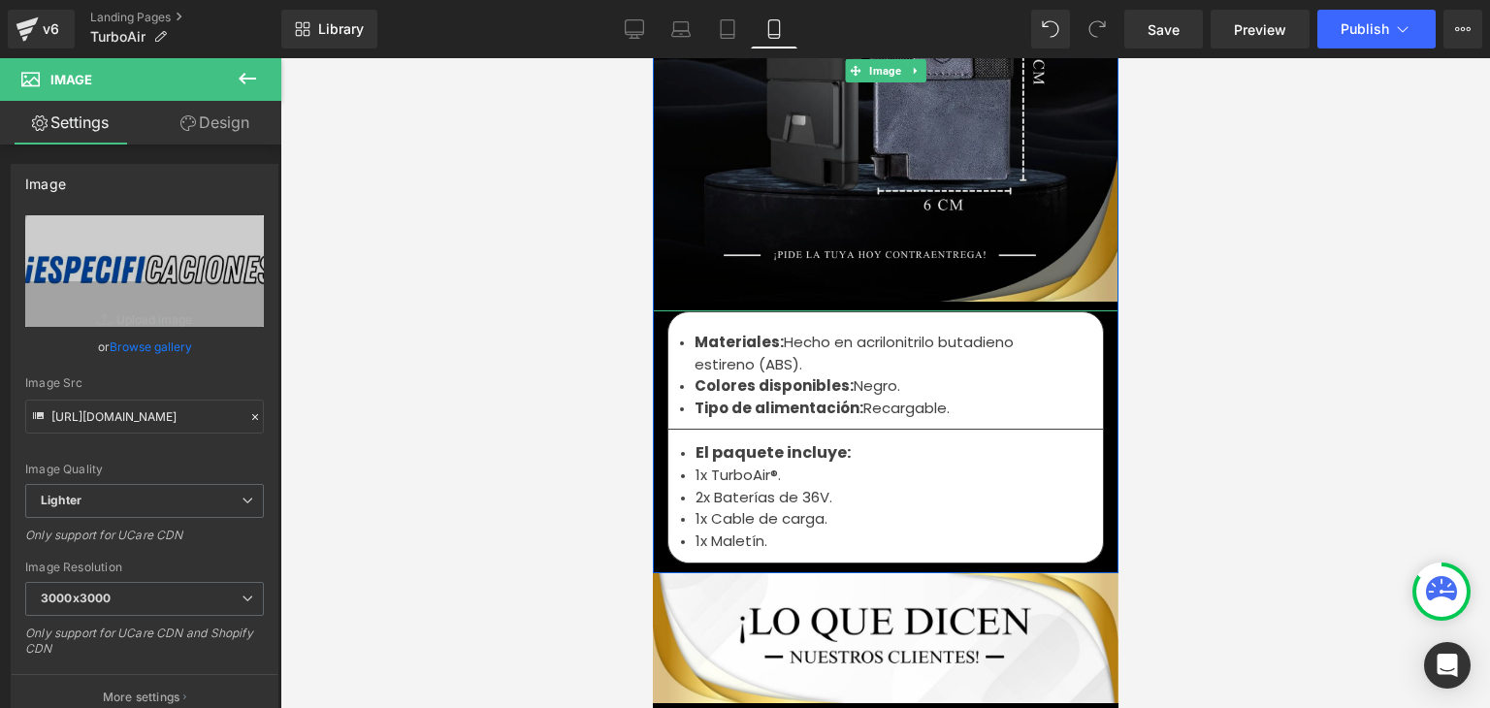
scroll to position [6595, 0]
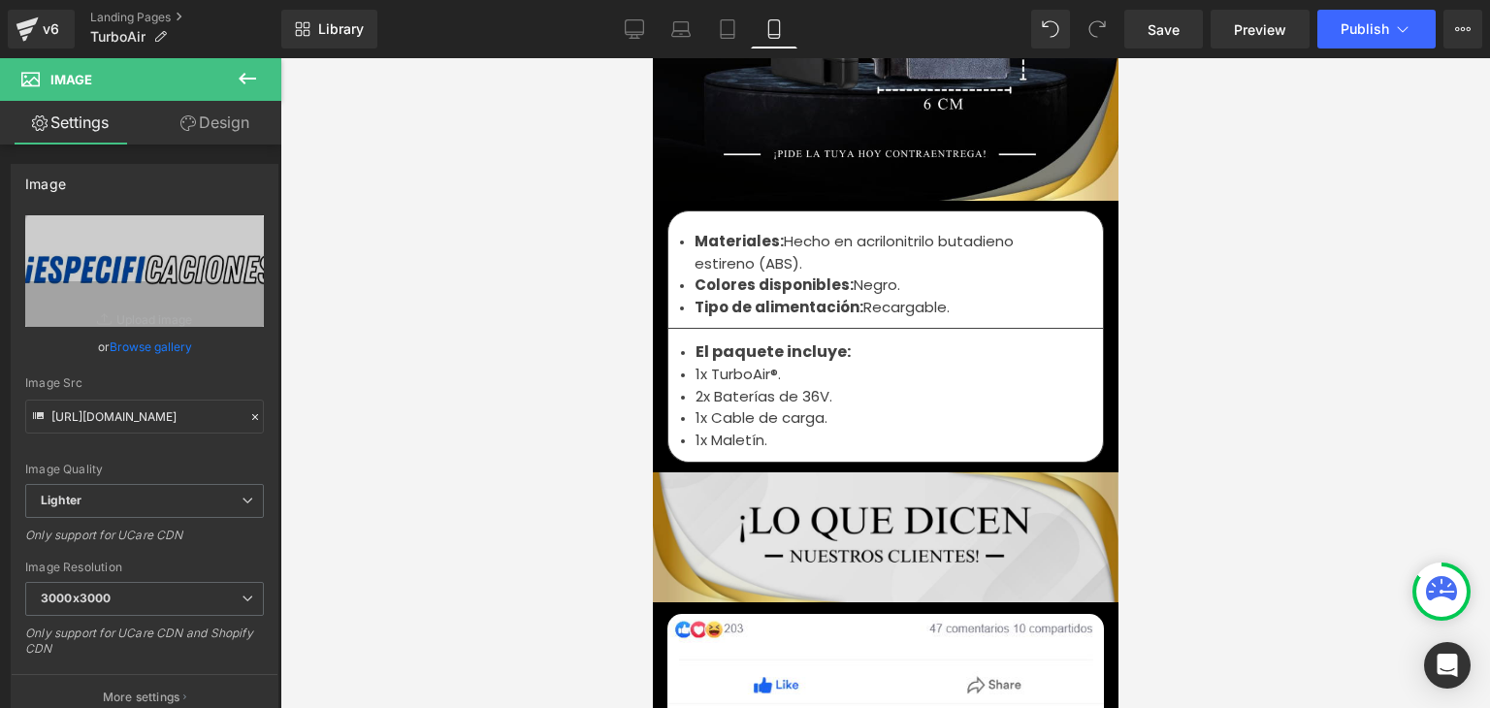
click at [835, 492] on img at bounding box center [885, 536] width 466 height 129
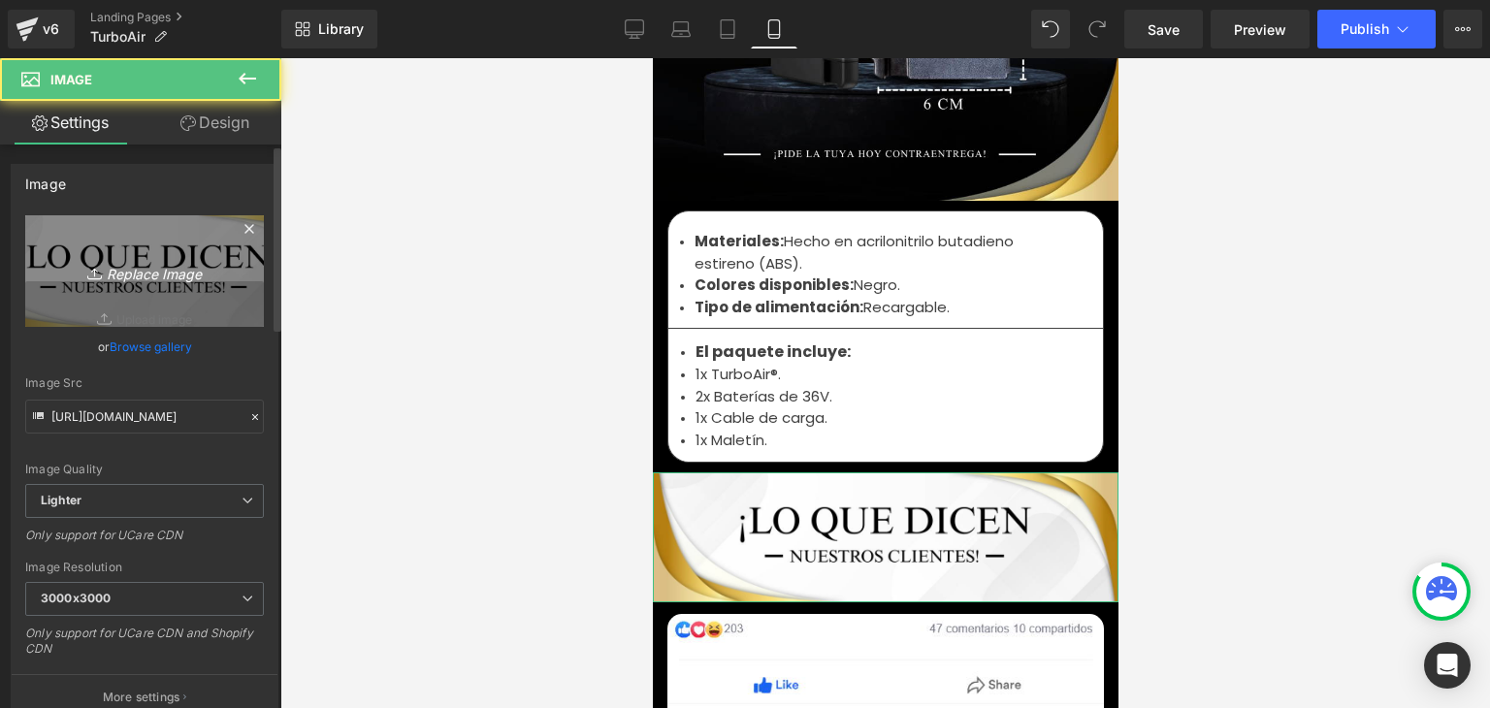
click at [185, 262] on icon "Replace Image" at bounding box center [144, 271] width 155 height 24
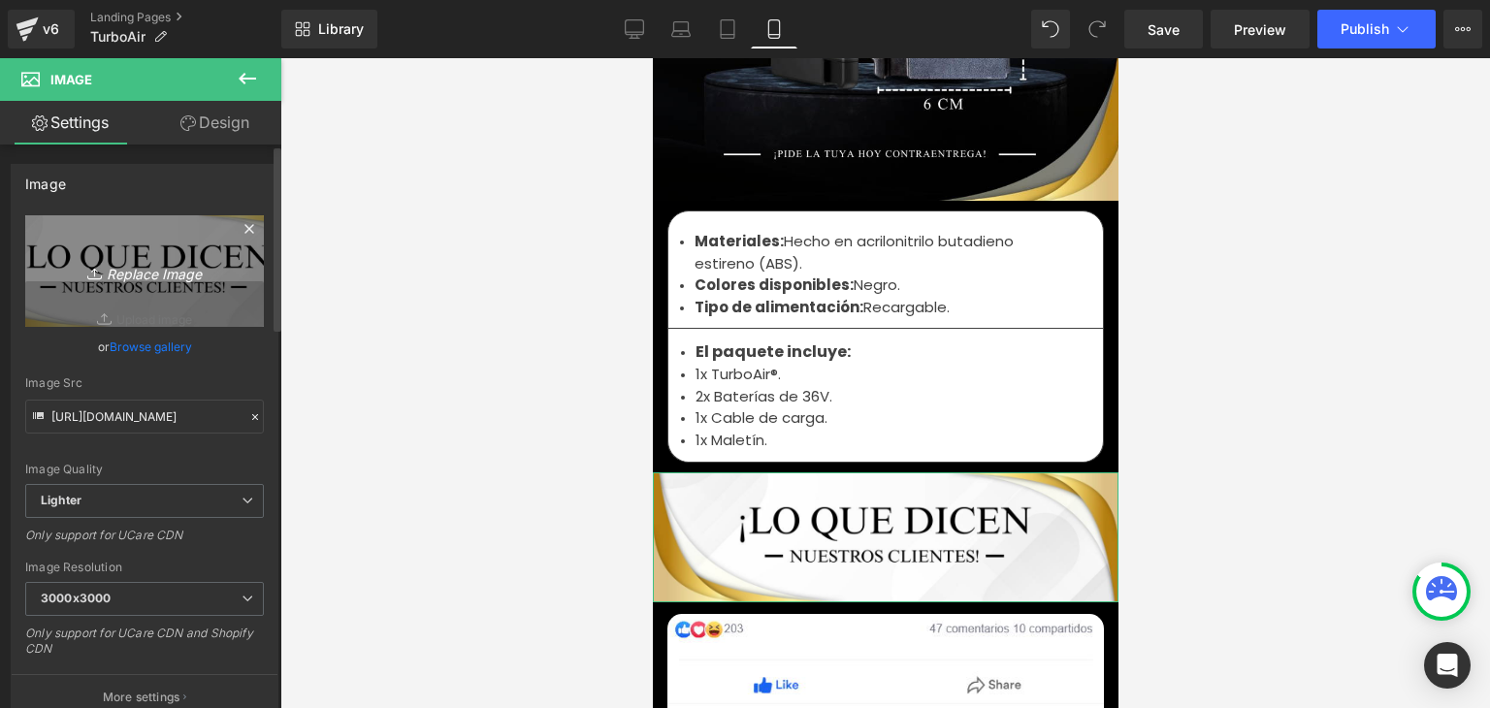
type input "C:\fakepath\96.webp"
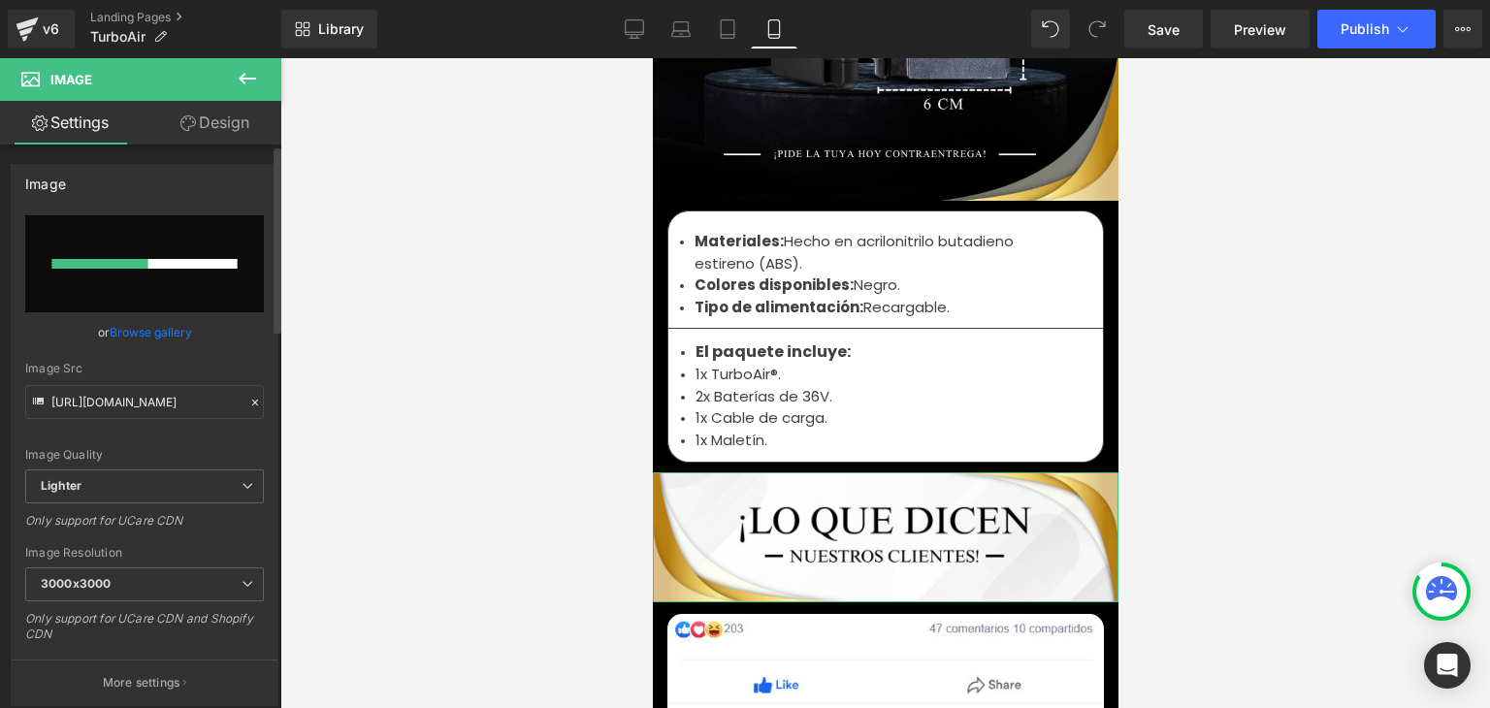
click at [117, 327] on link "Browse gallery" at bounding box center [151, 332] width 82 height 34
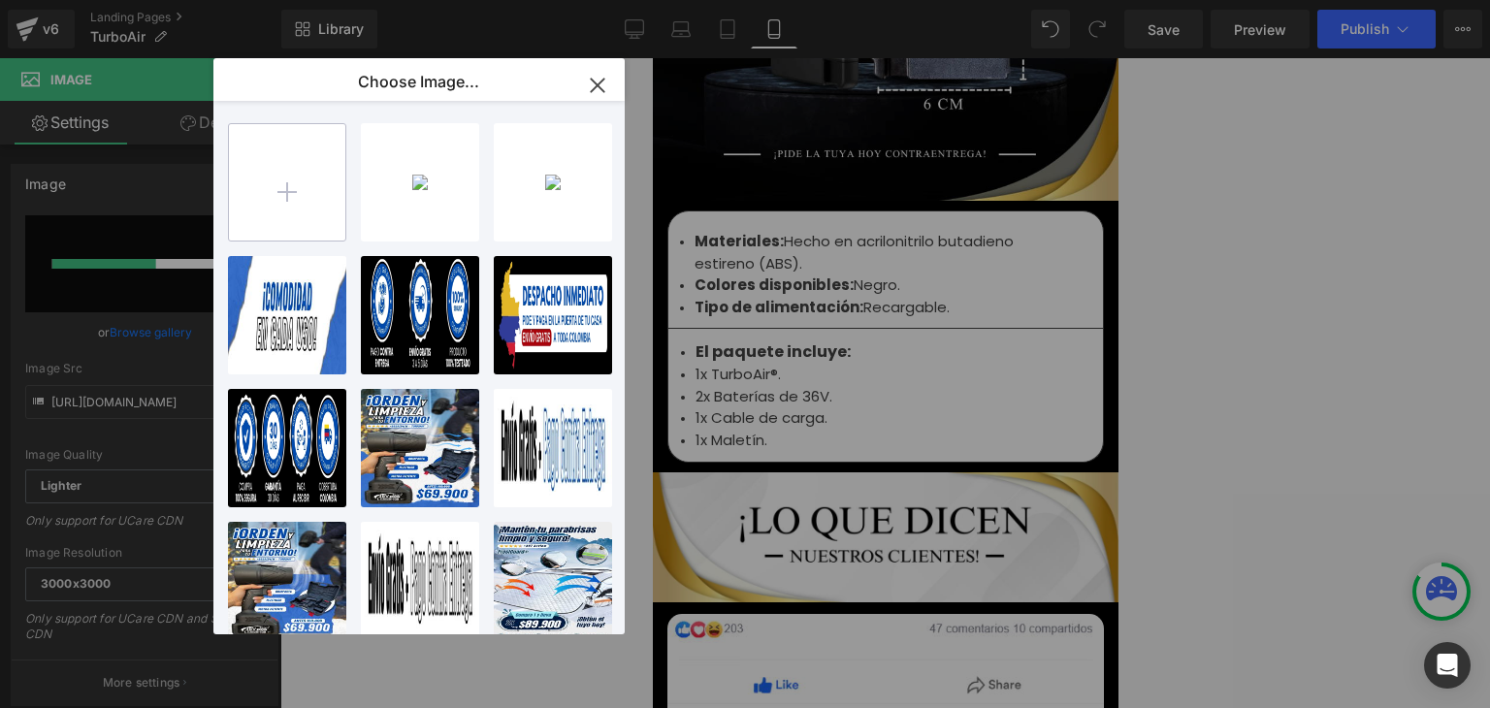
click at [314, 191] on input "file" at bounding box center [287, 182] width 116 height 116
type input "C:\fakepath\96.webp"
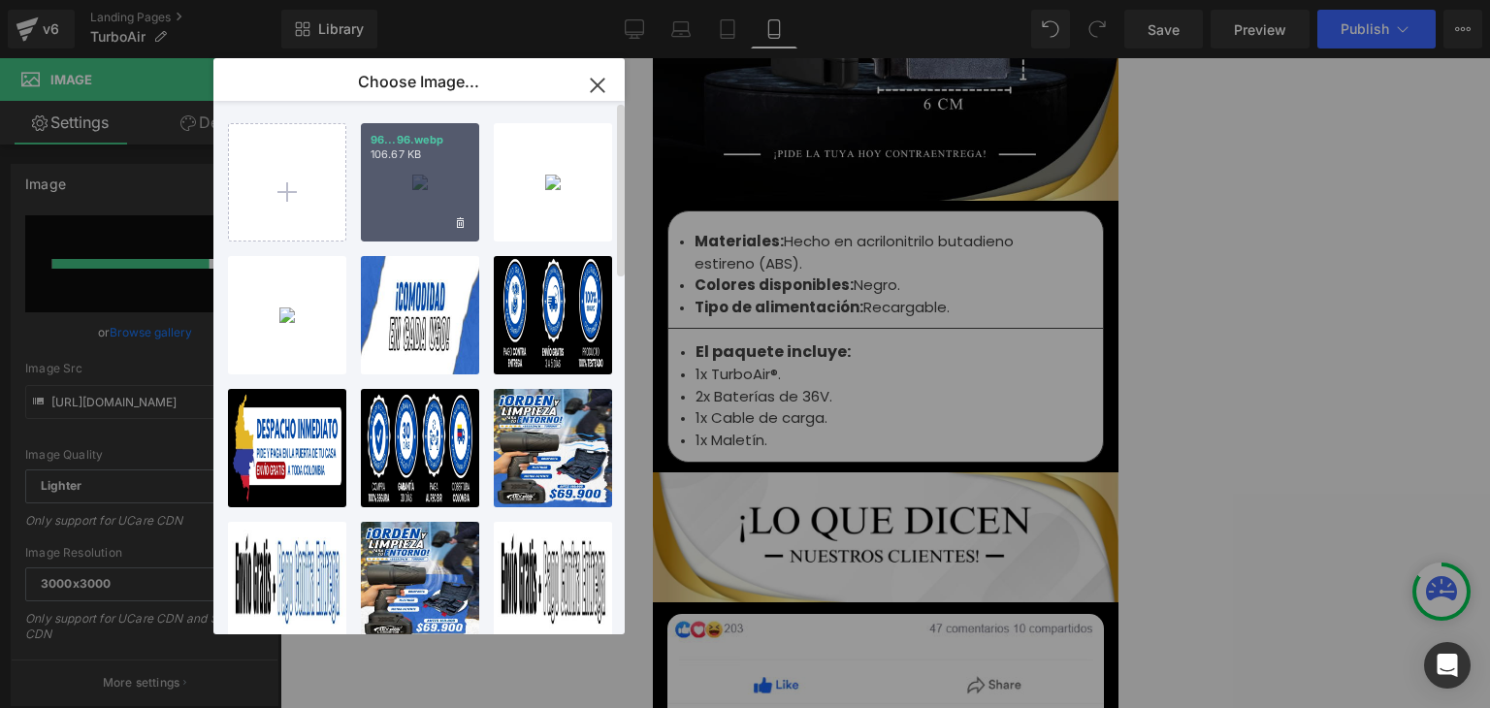
click at [401, 207] on div "96...96.webp 106.67 KB" at bounding box center [420, 182] width 118 height 118
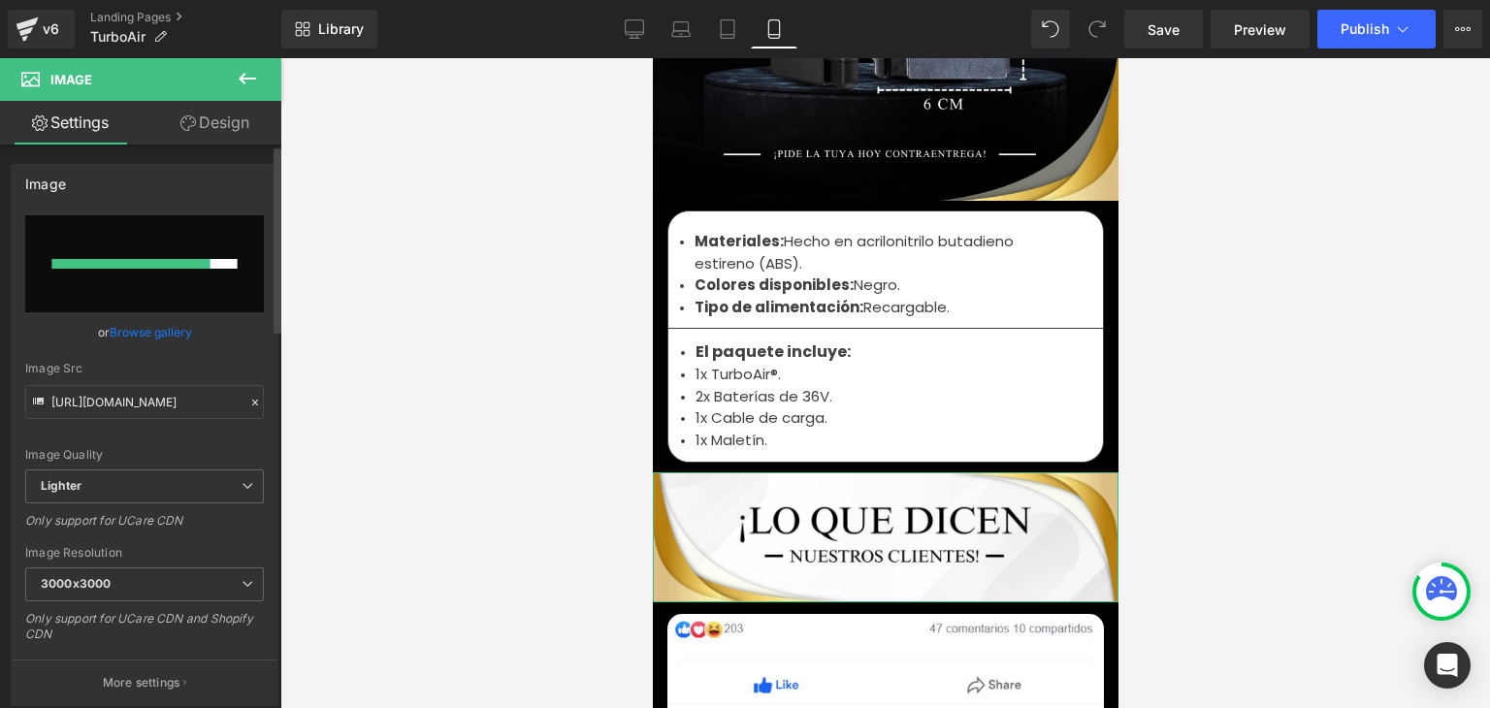
click at [170, 329] on link "Browse gallery" at bounding box center [151, 332] width 82 height 34
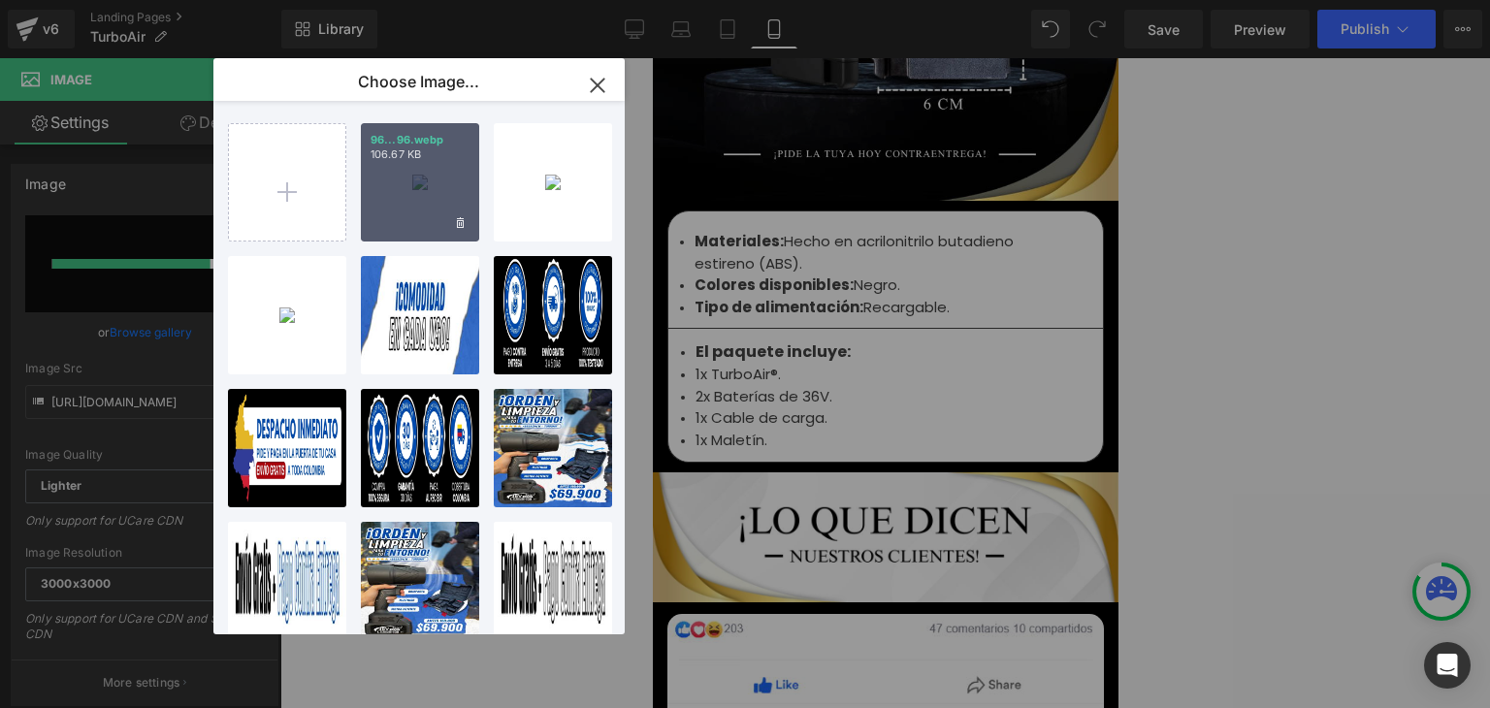
click at [389, 200] on div "96...96.webp 106.67 KB" at bounding box center [420, 182] width 118 height 118
type input "[URL][DOMAIN_NAME]"
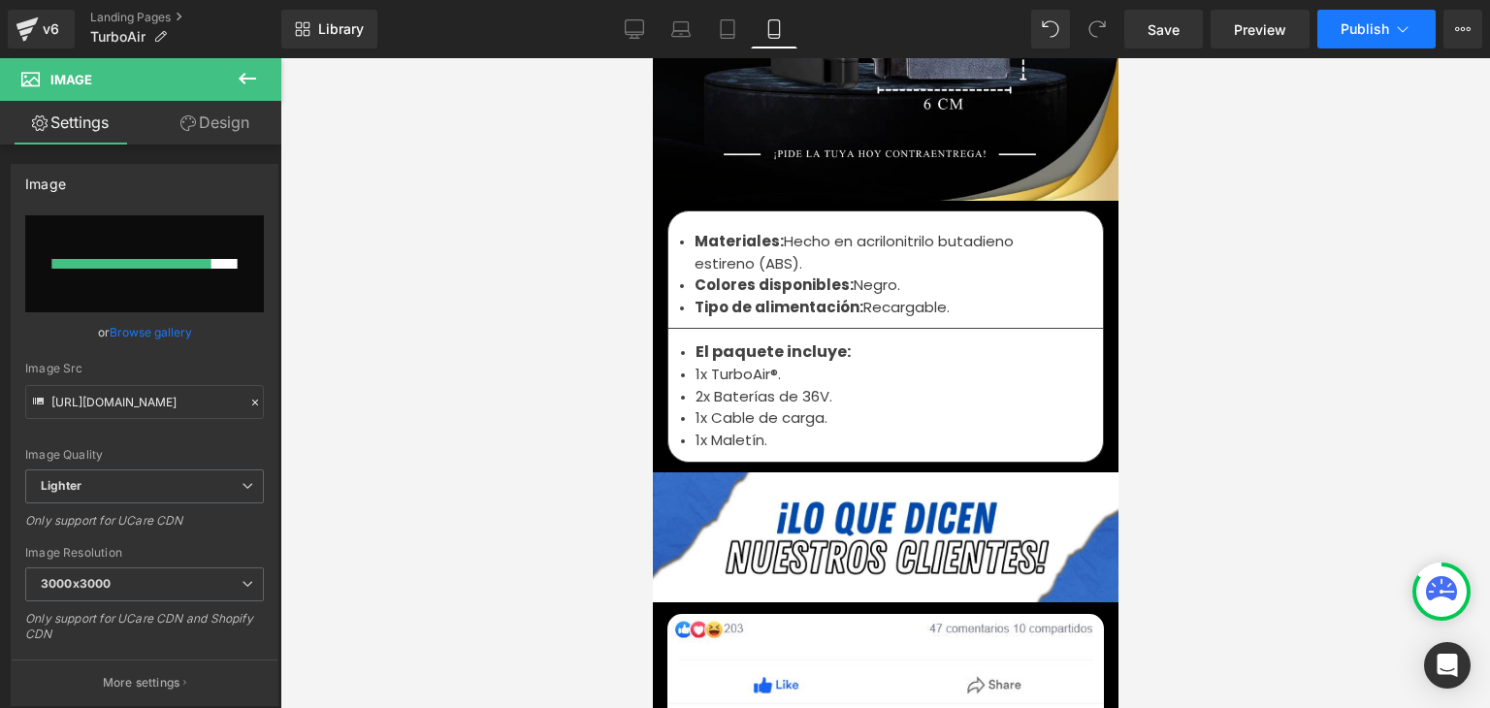
click at [1365, 33] on span "Publish" at bounding box center [1364, 29] width 48 height 16
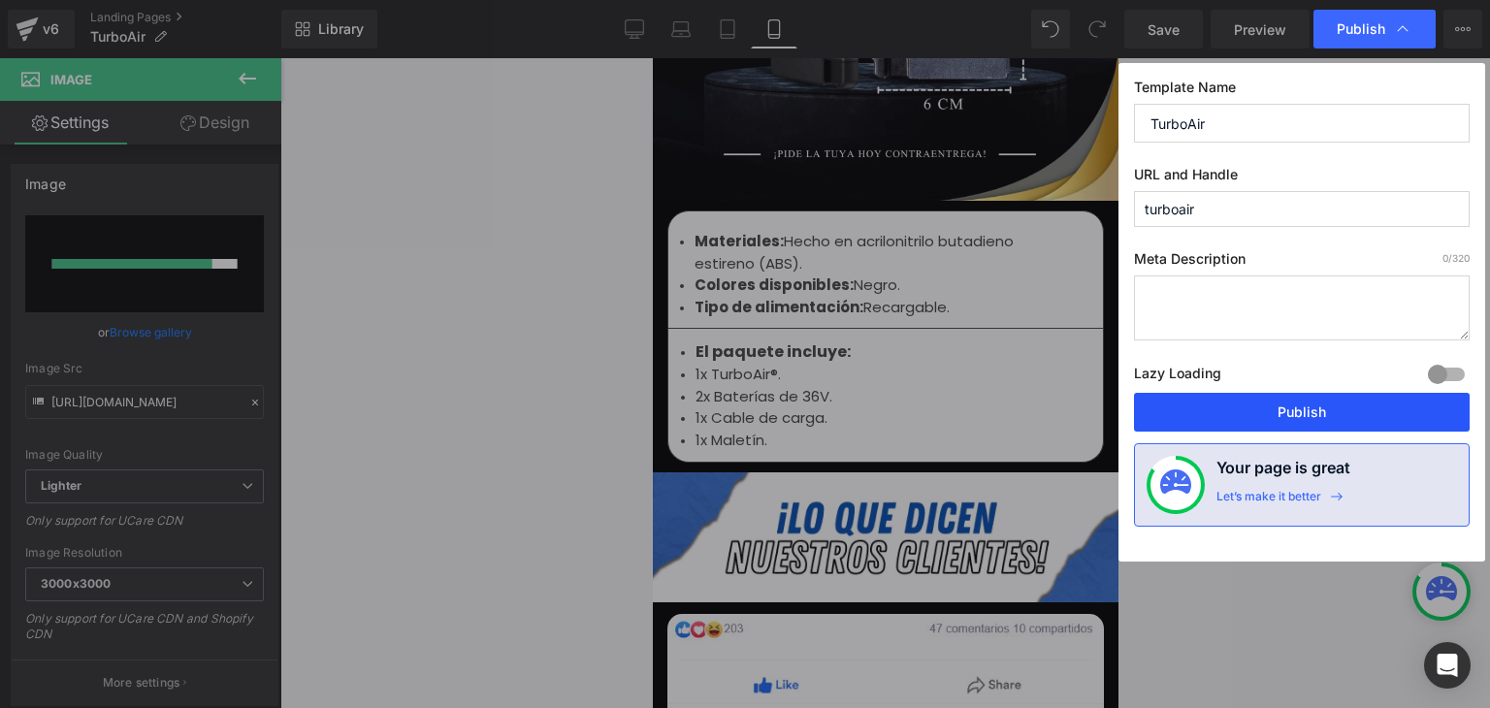
click at [1274, 418] on button "Publish" at bounding box center [1302, 412] width 336 height 39
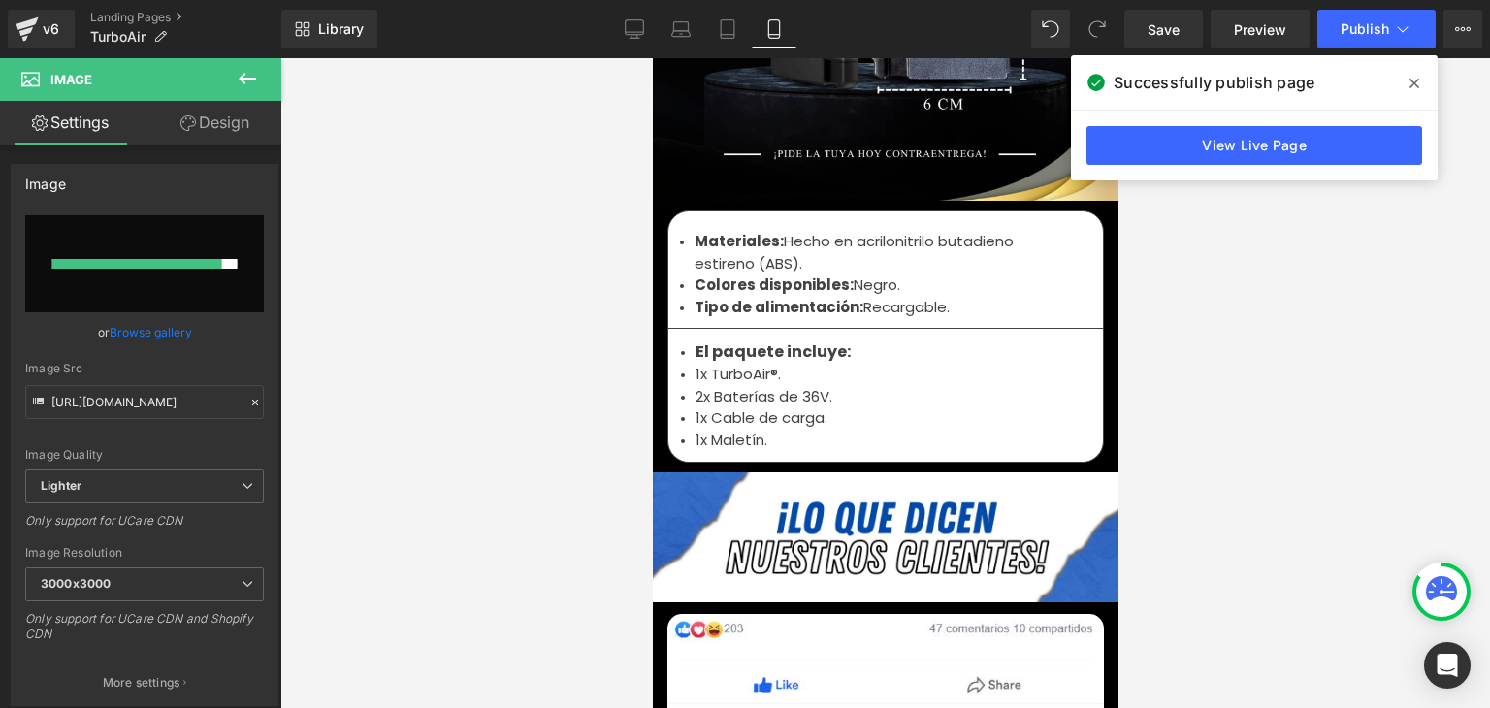
click at [1410, 86] on icon at bounding box center [1414, 84] width 10 height 10
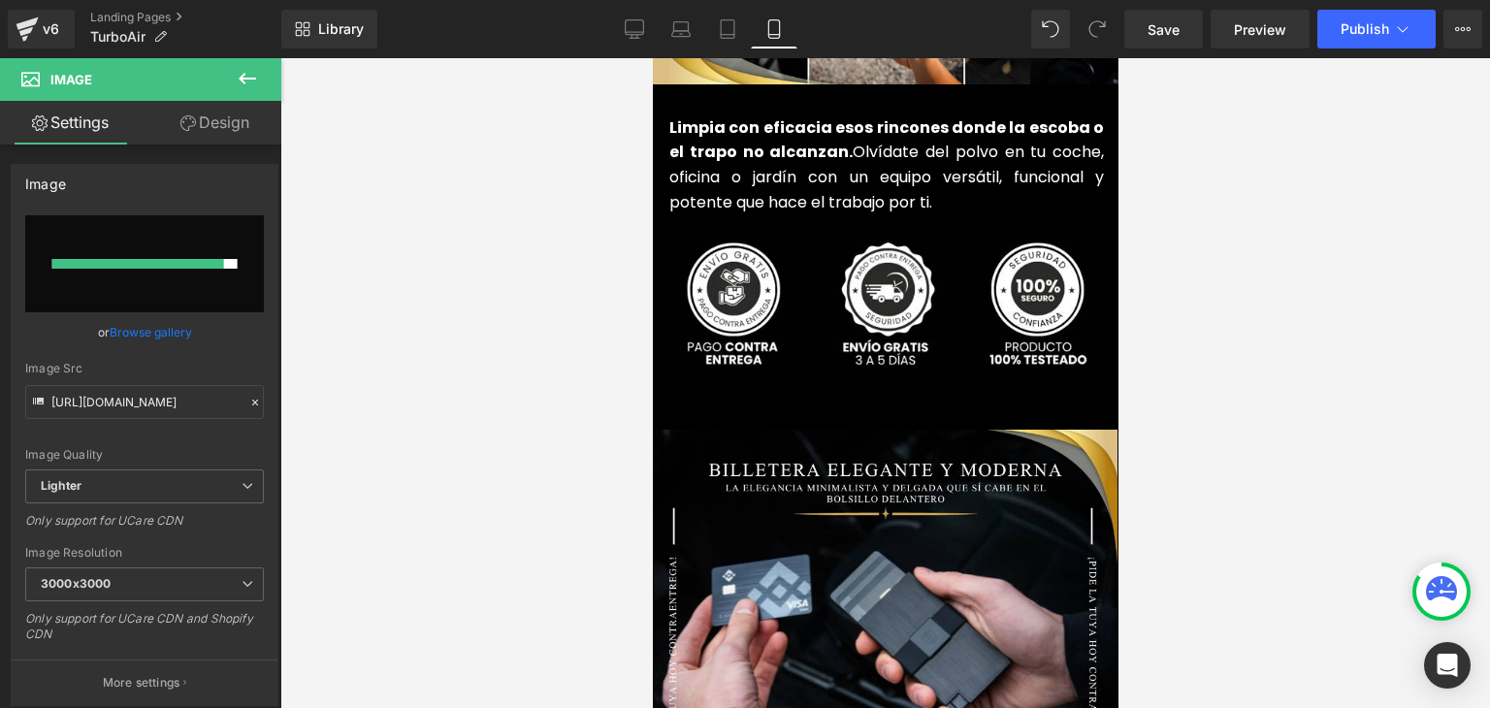
scroll to position [4655, 0]
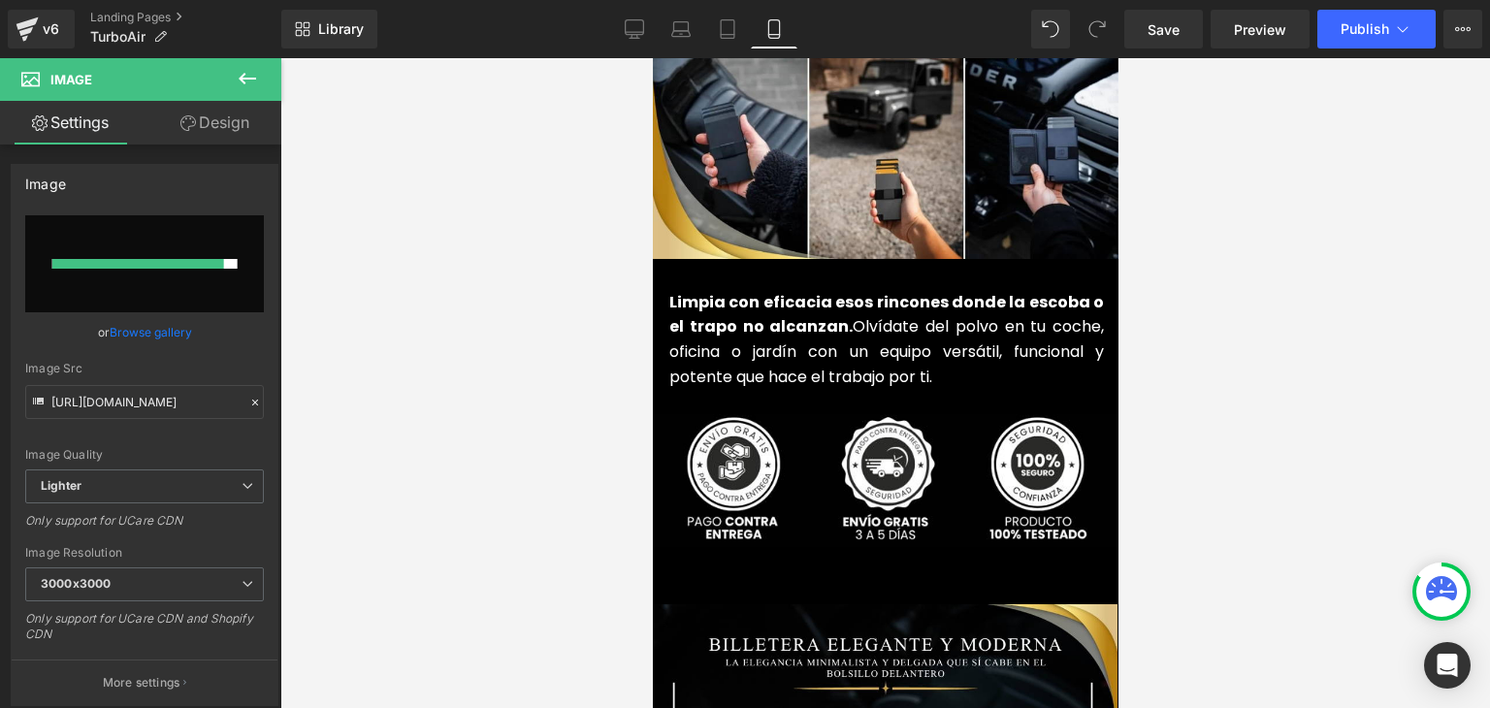
click at [884, 379] on div "Limpia con eficacia esos [PERSON_NAME] donde la escoba o el trapo no alcanzan. …" at bounding box center [884, 336] width 436 height 154
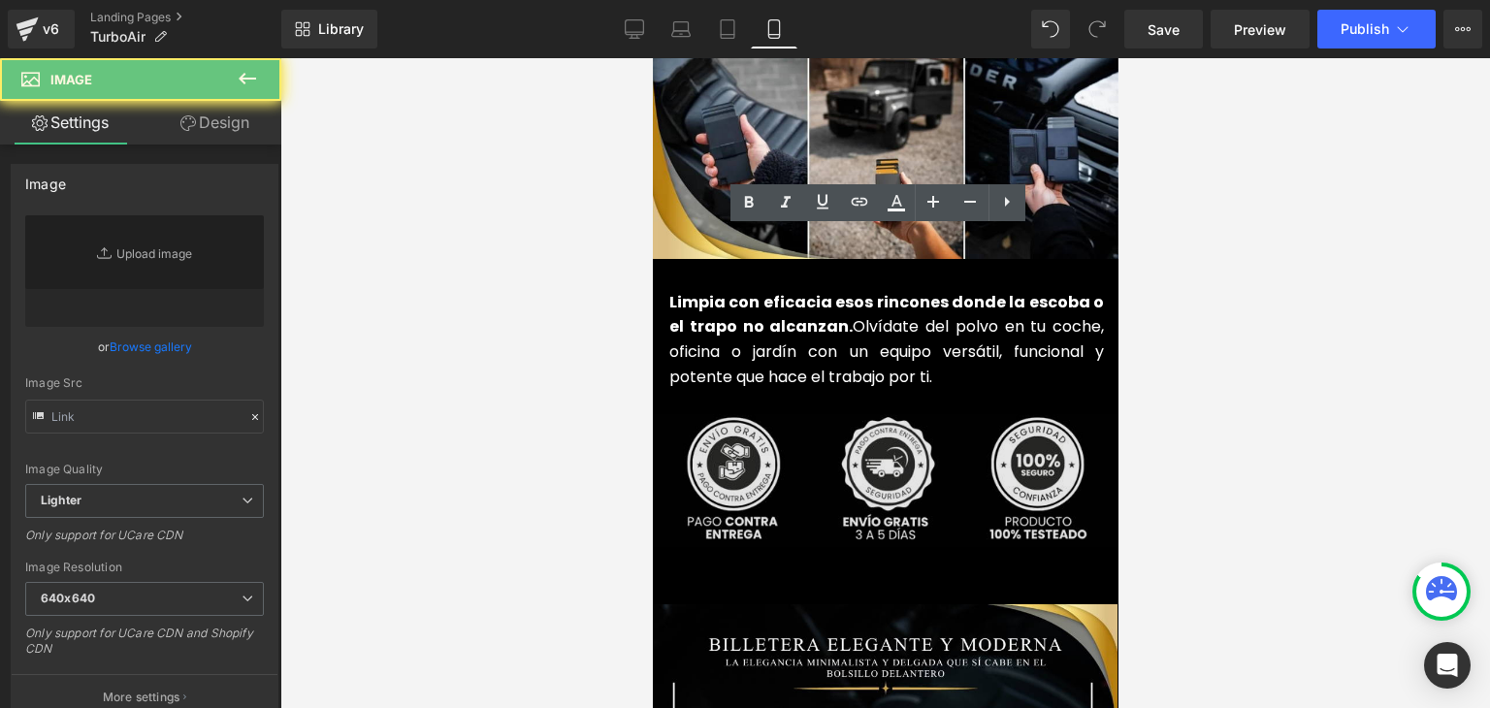
click at [874, 414] on img at bounding box center [884, 480] width 475 height 132
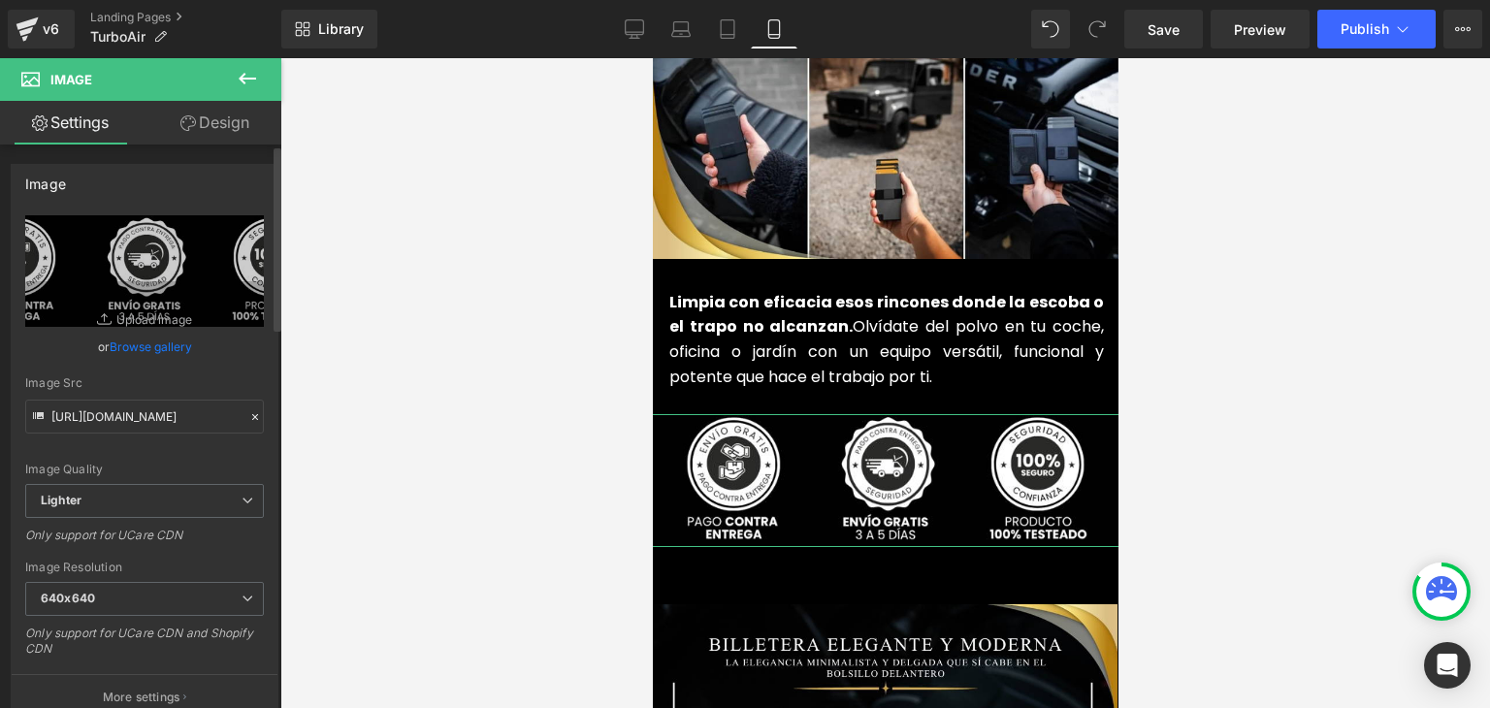
click at [132, 350] on link "Browse gallery" at bounding box center [151, 347] width 82 height 34
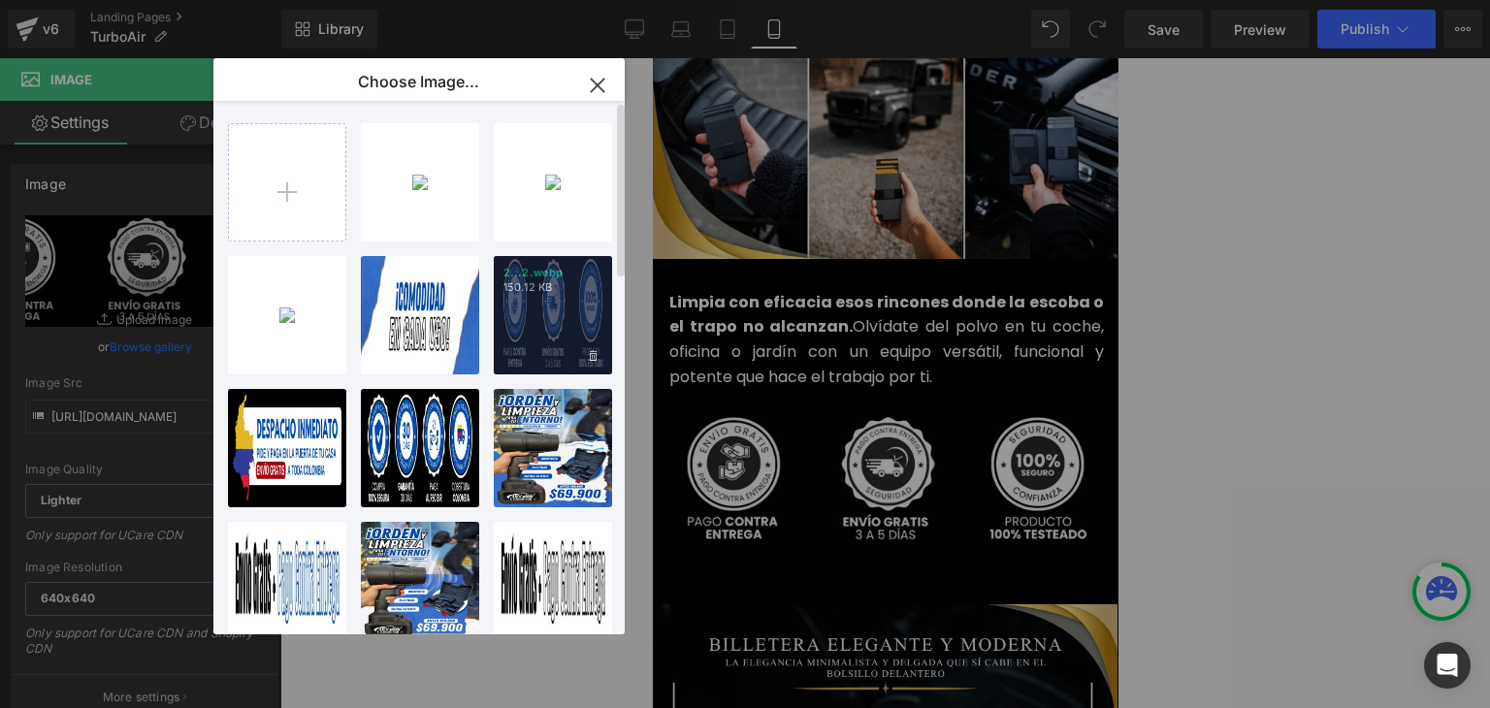
click at [548, 321] on div "2...2.webp 150.12 KB" at bounding box center [553, 315] width 118 height 118
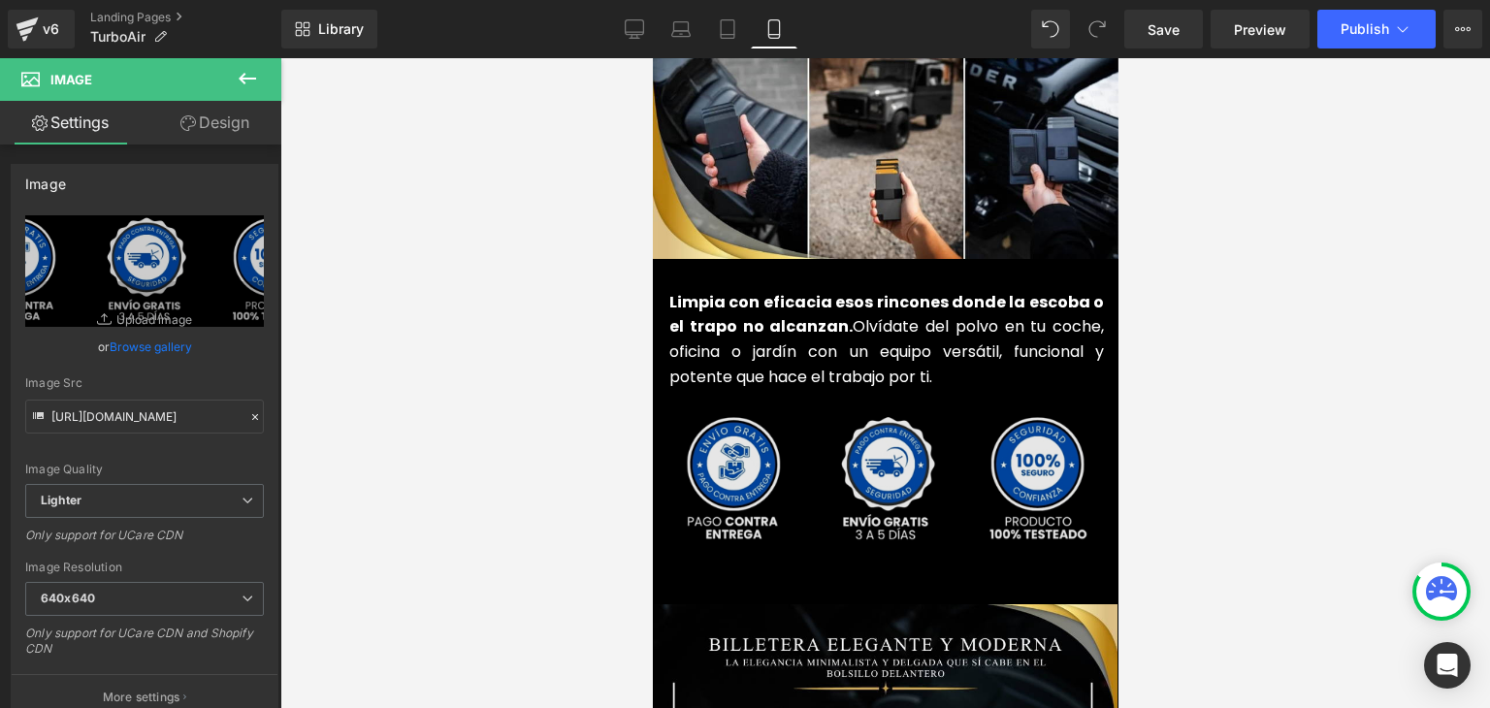
type input "[URL][DOMAIN_NAME]"
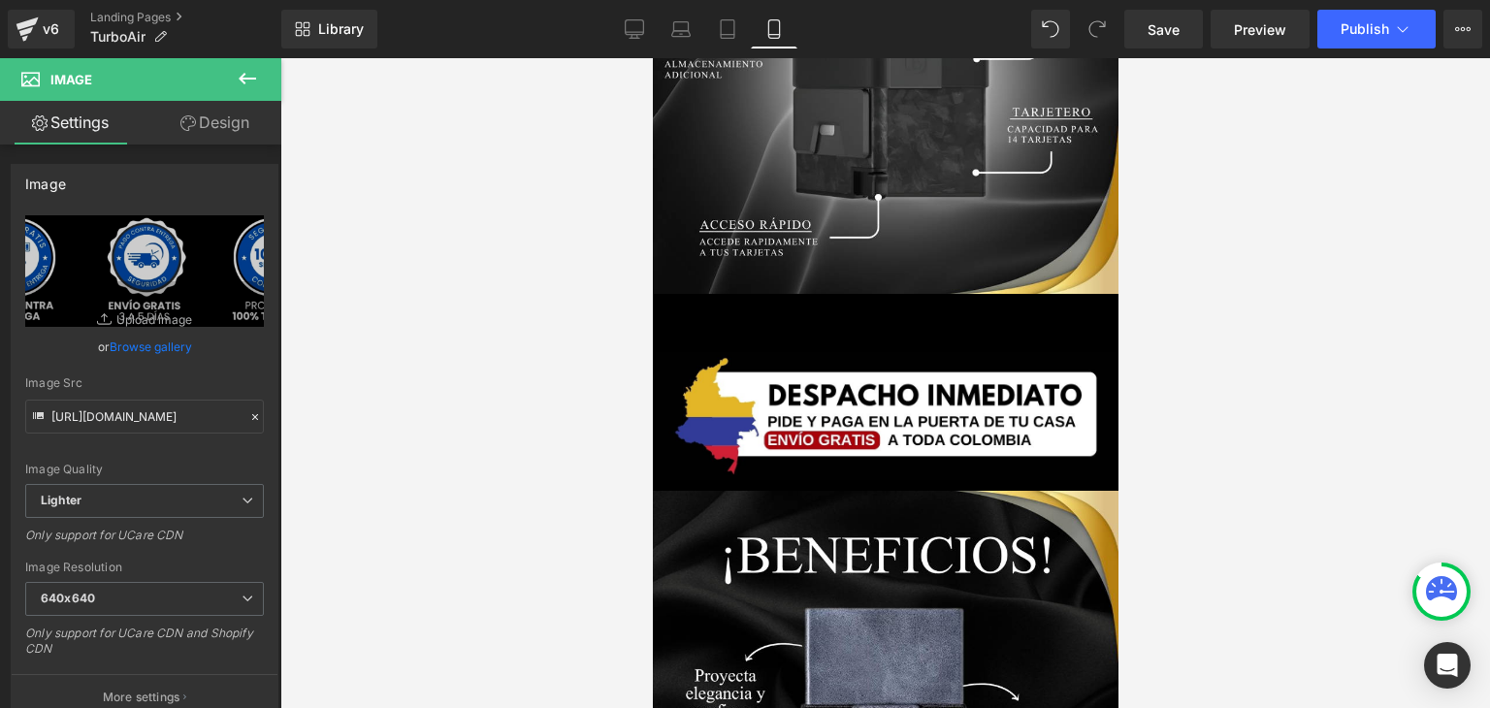
scroll to position [3297, 0]
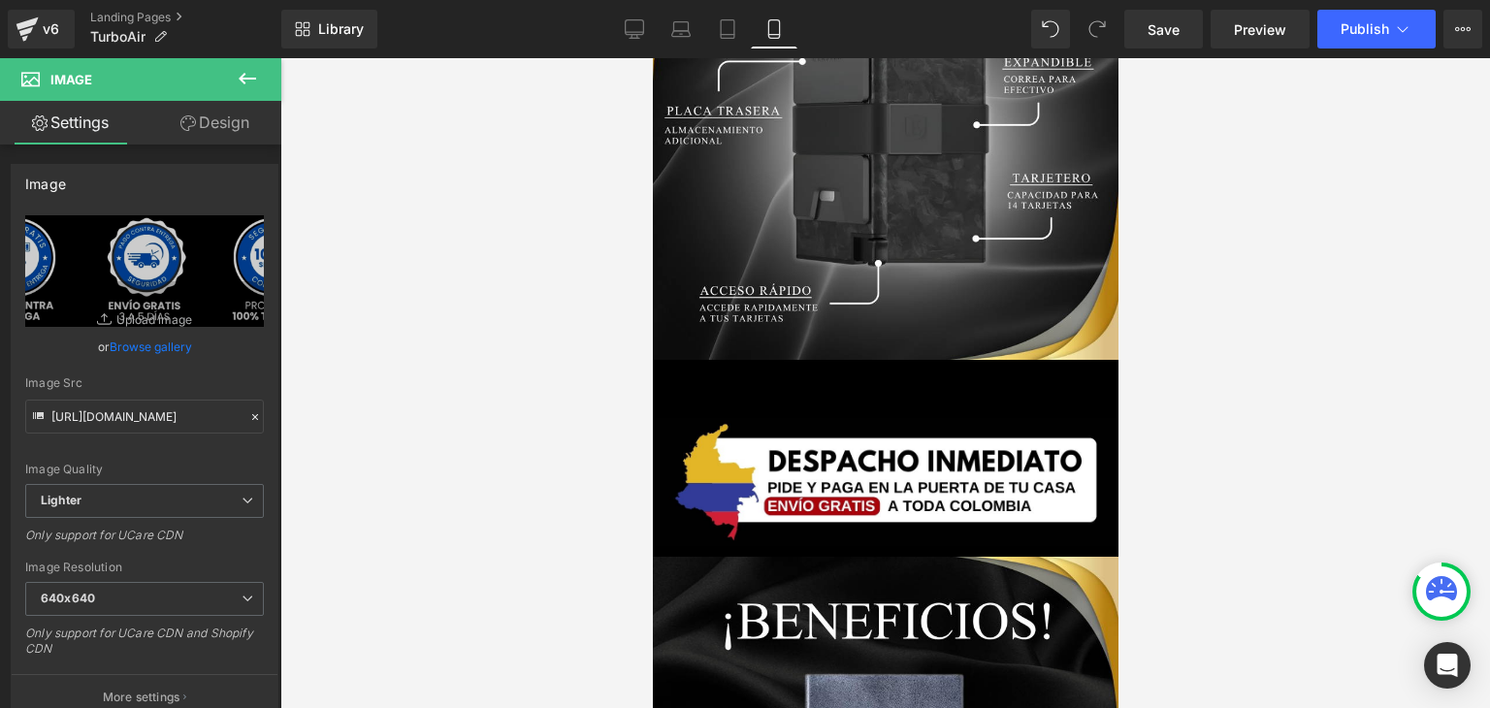
click at [909, 424] on img at bounding box center [885, 482] width 460 height 128
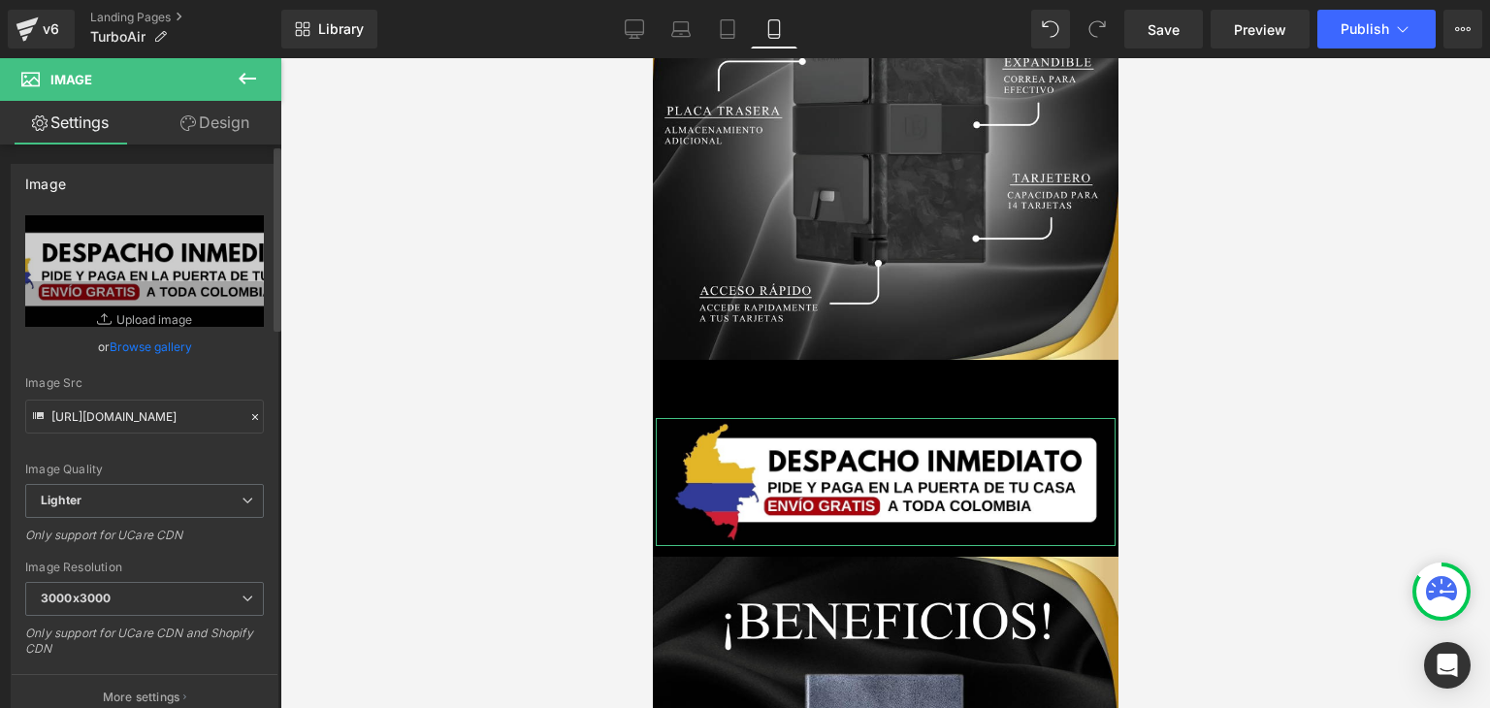
click at [192, 350] on div "or Browse gallery" at bounding box center [144, 347] width 239 height 20
click at [177, 350] on link "Browse gallery" at bounding box center [151, 347] width 82 height 34
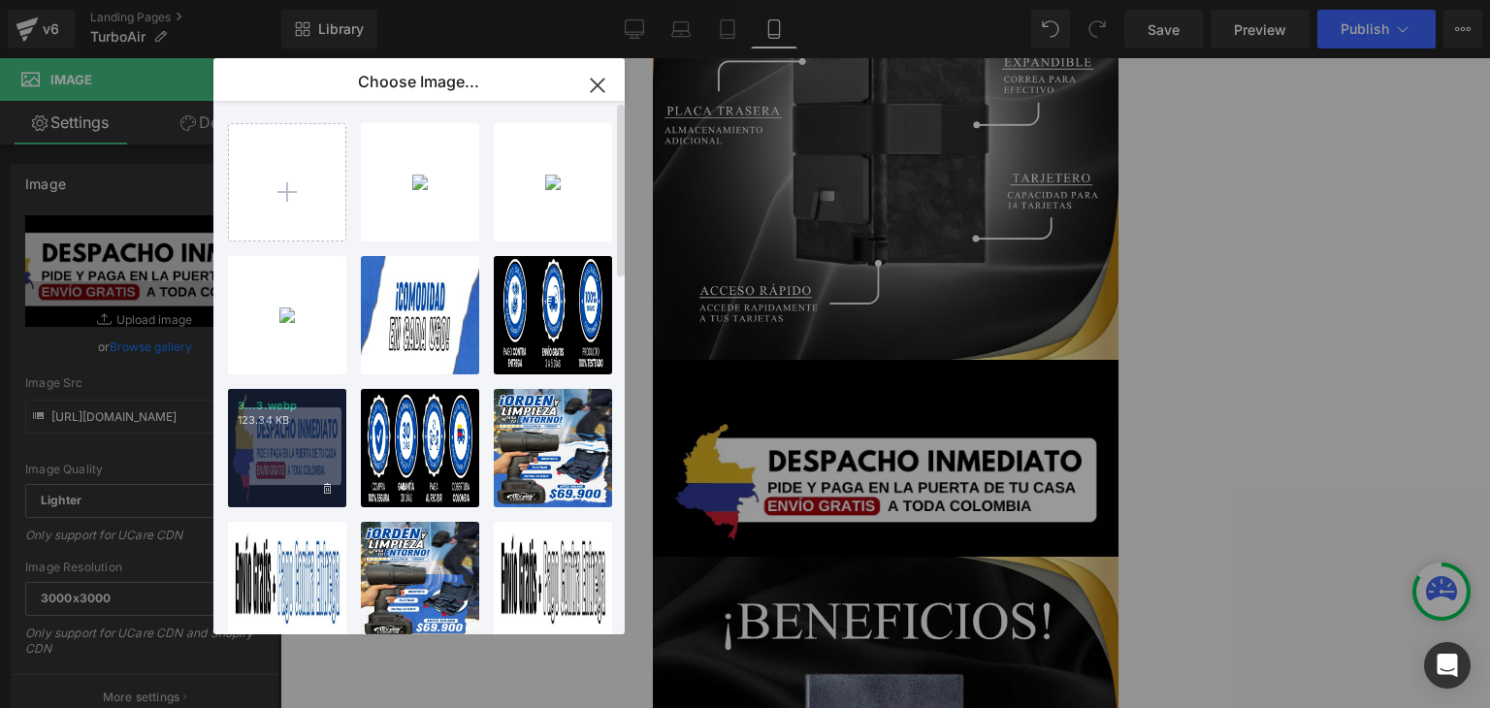
click at [277, 443] on div "3...3.webp 123.34 KB" at bounding box center [287, 448] width 118 height 118
type input "[URL][DOMAIN_NAME]"
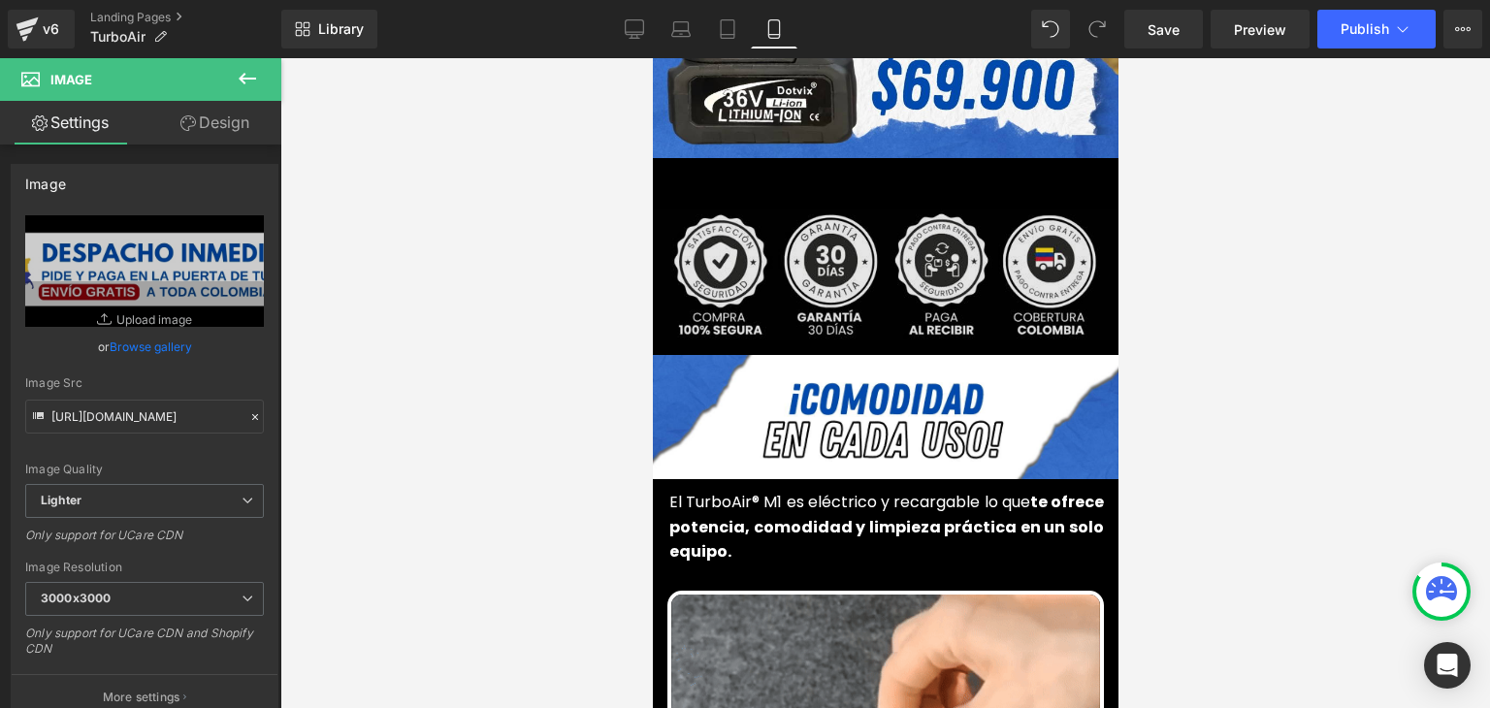
scroll to position [582, 0]
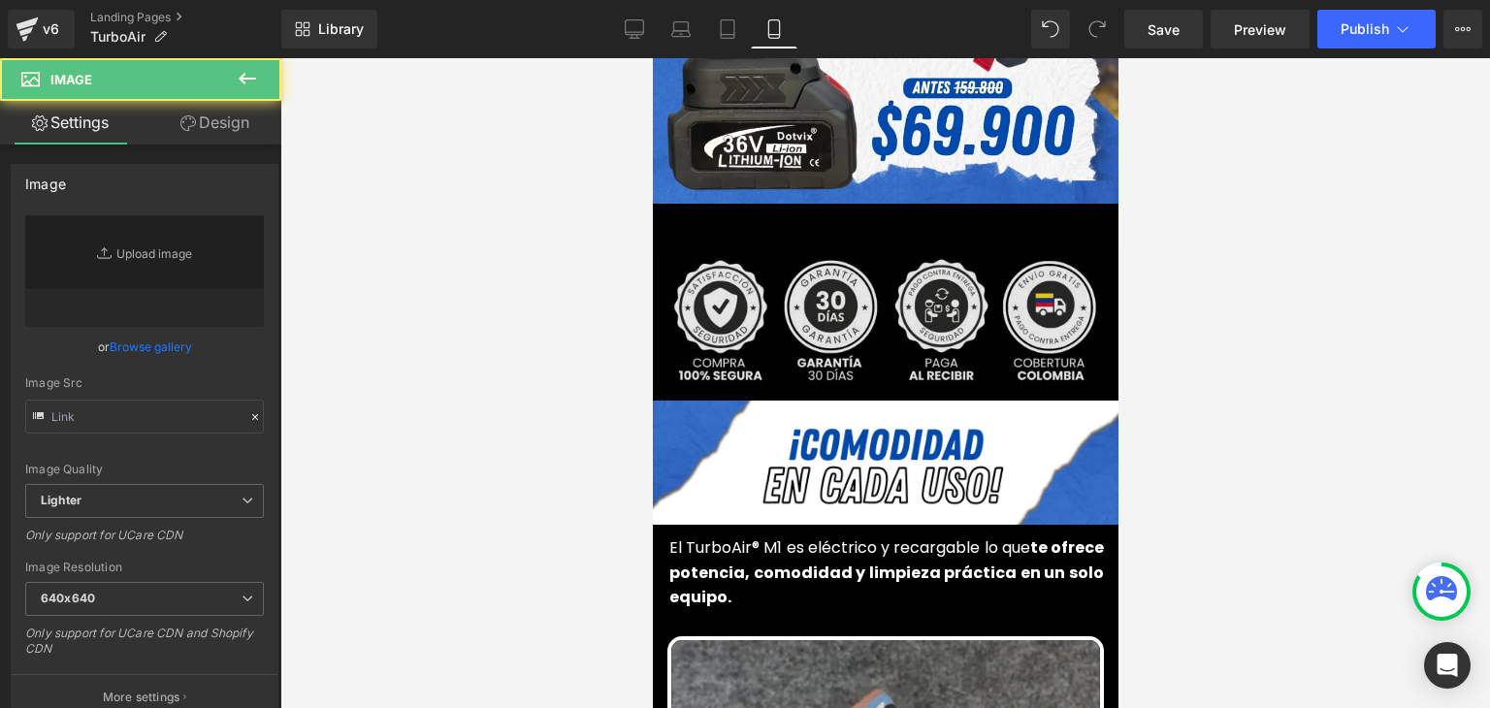
click at [839, 300] on div "Image" at bounding box center [884, 320] width 475 height 132
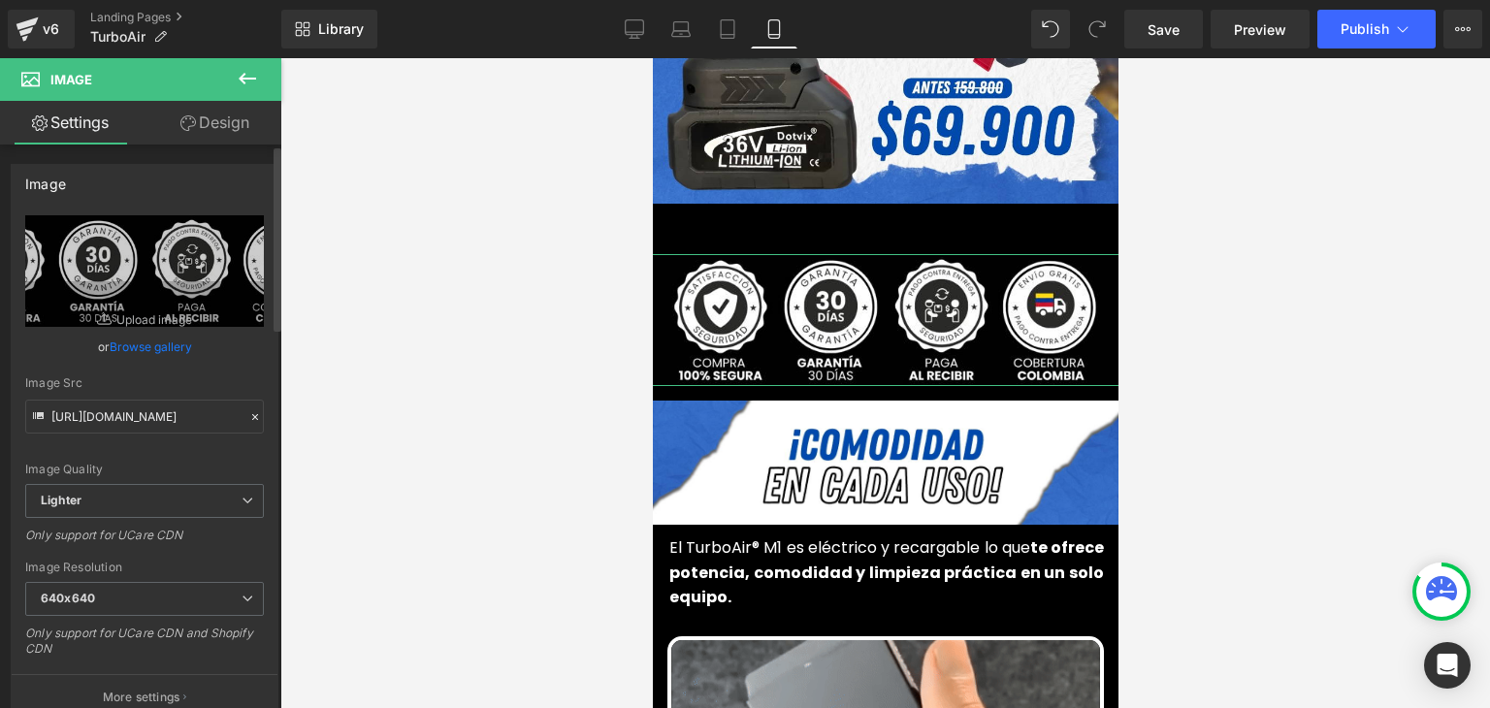
click at [133, 342] on link "Browse gallery" at bounding box center [151, 347] width 82 height 34
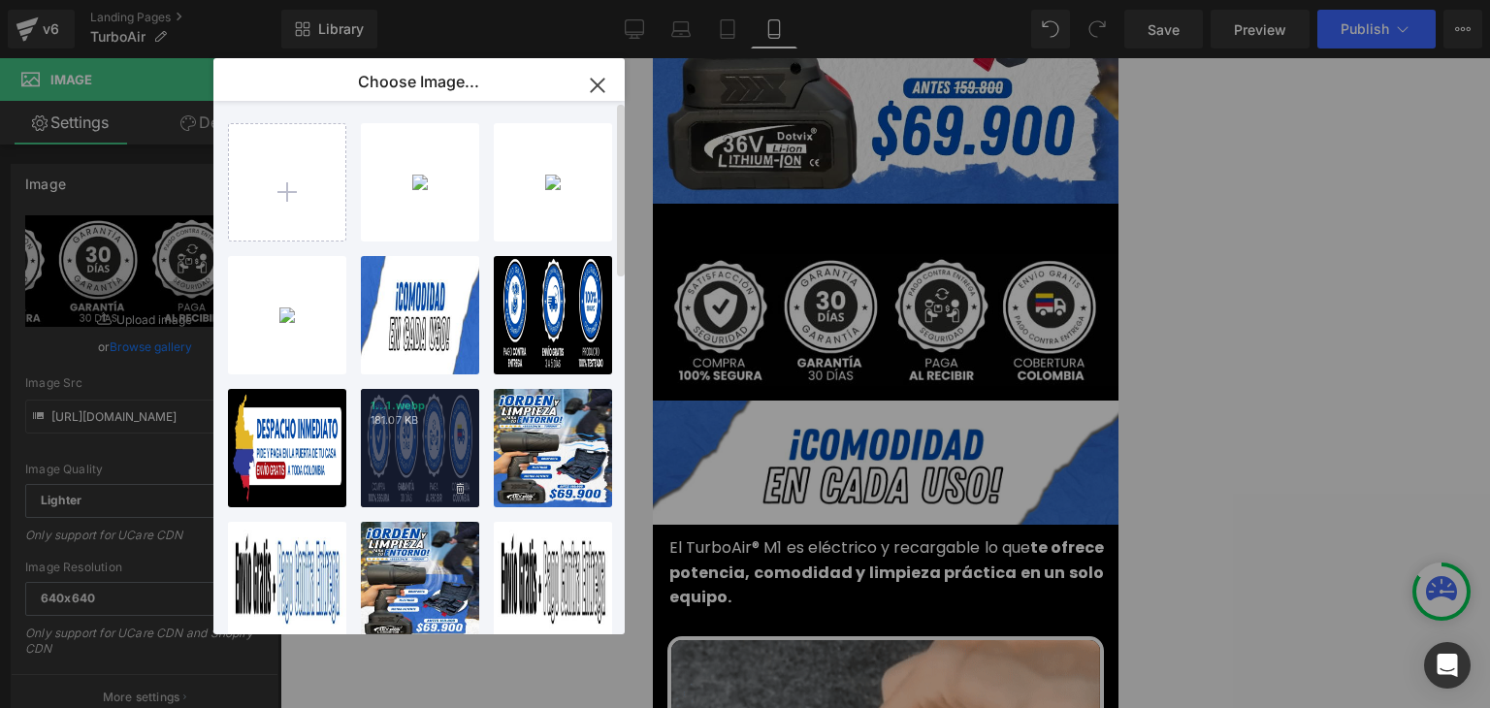
click at [402, 444] on div "1...1.webp 181.07 KB" at bounding box center [420, 448] width 118 height 118
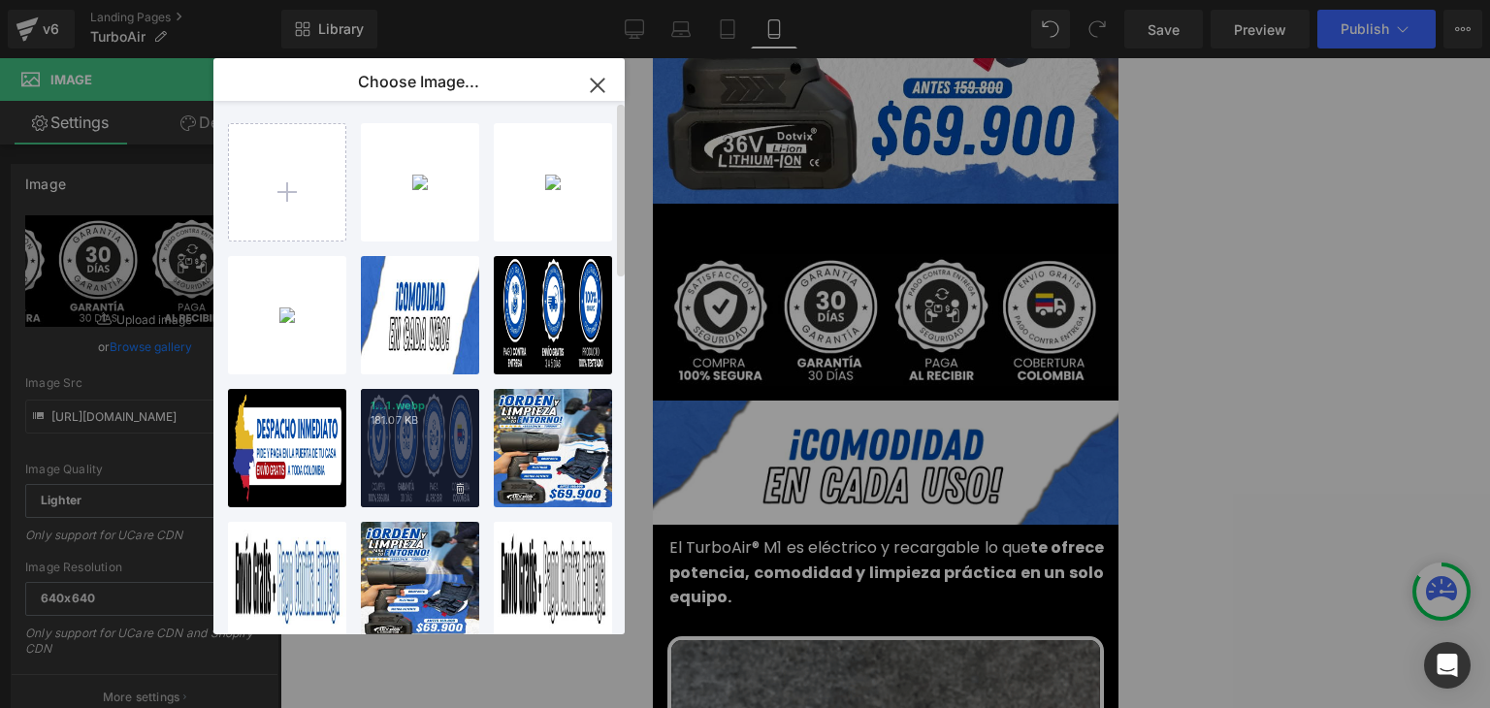
type input "[URL][DOMAIN_NAME]"
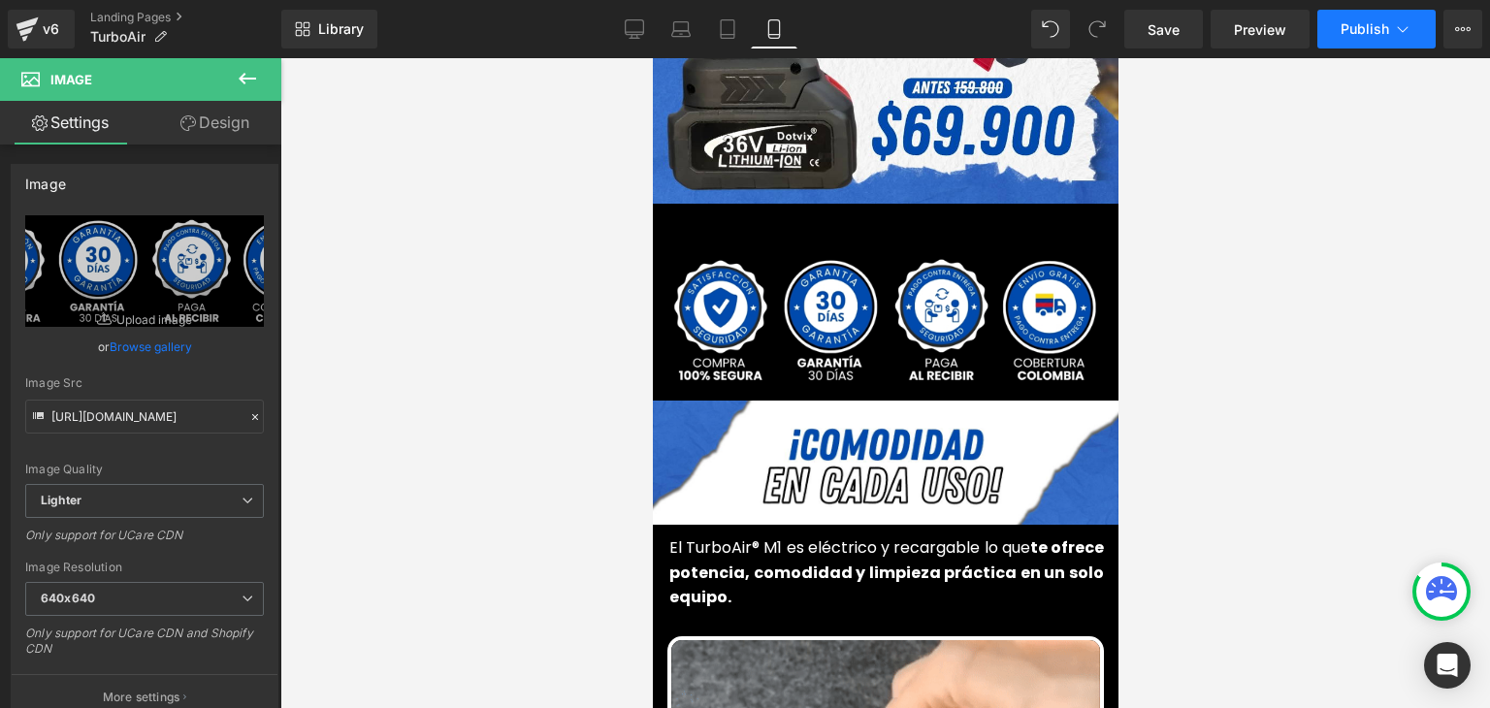
click at [1349, 32] on span "Publish" at bounding box center [1364, 29] width 48 height 16
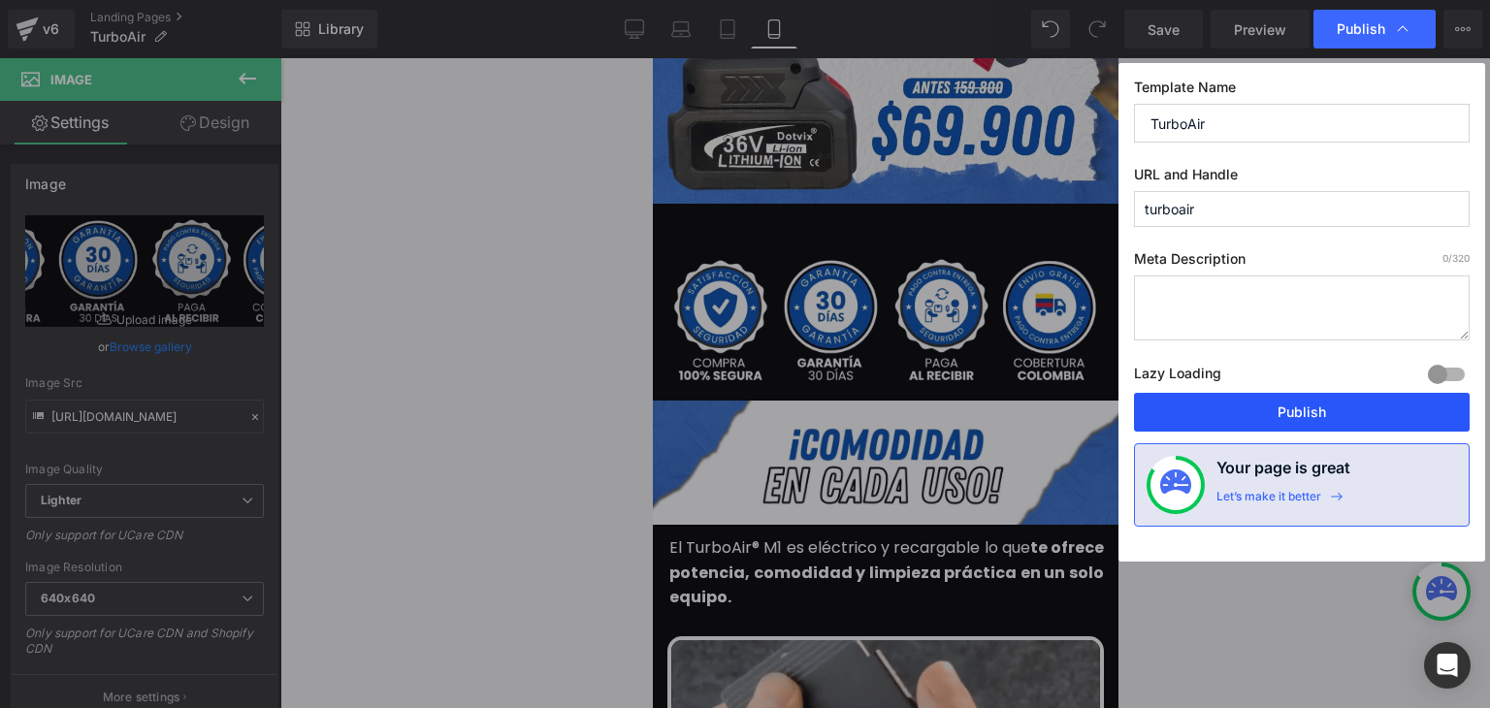
click at [1300, 412] on button "Publish" at bounding box center [1302, 412] width 336 height 39
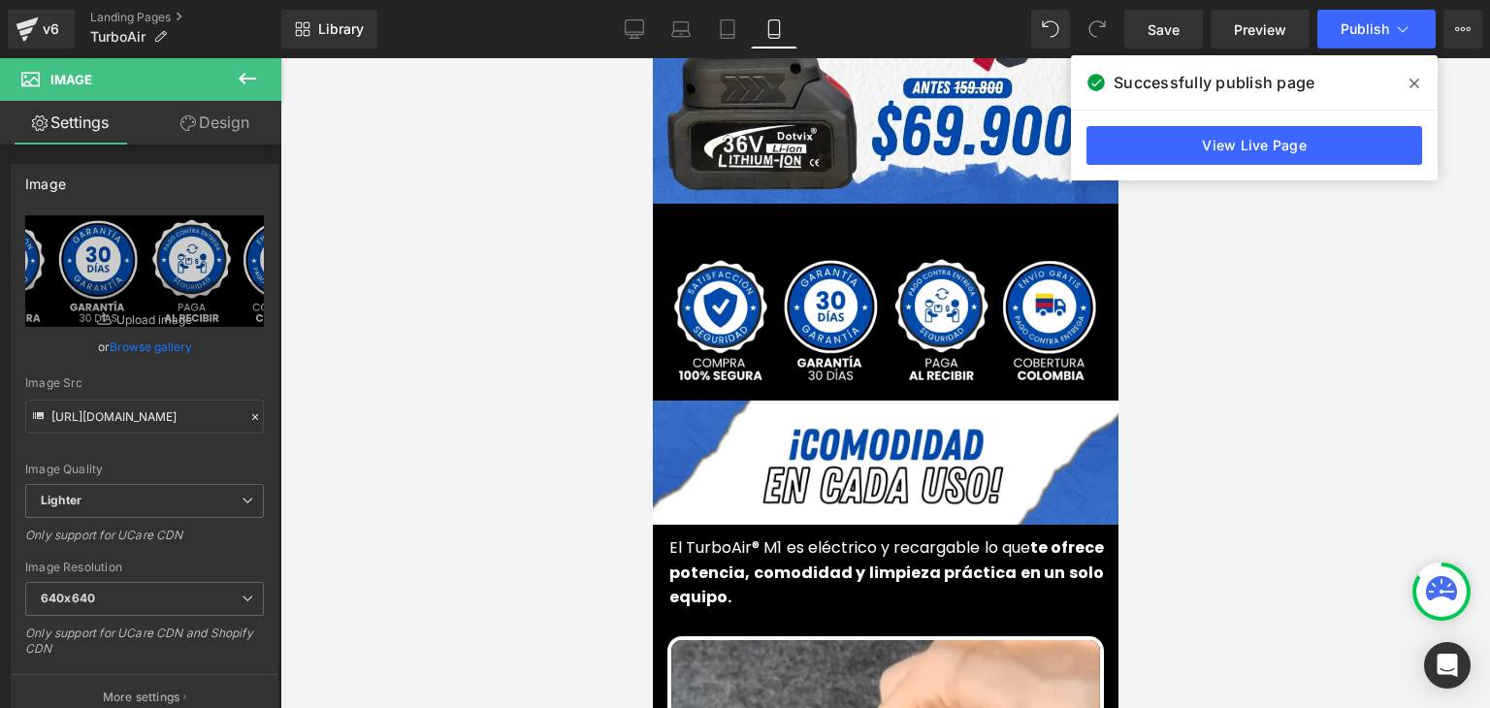
click at [1411, 82] on icon at bounding box center [1414, 84] width 10 height 16
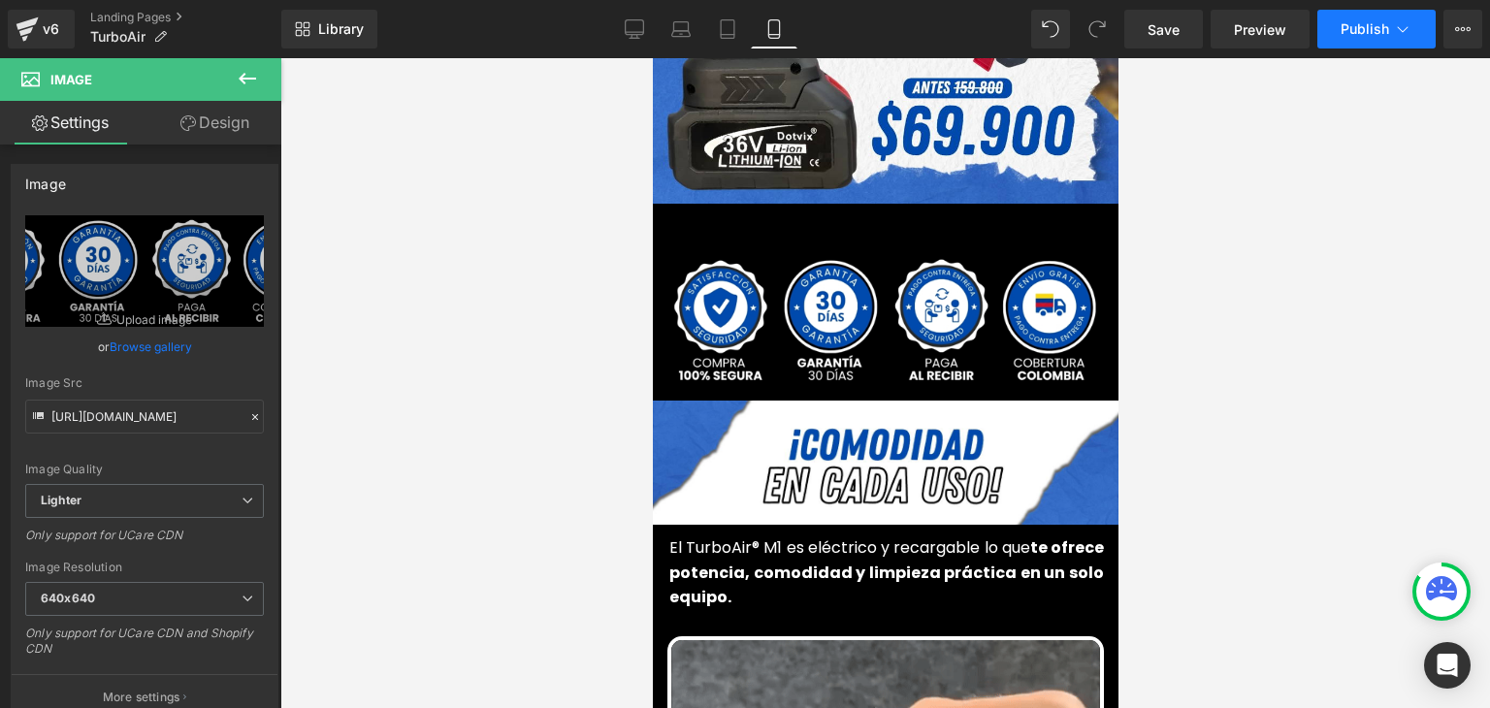
click at [1377, 27] on span "Publish" at bounding box center [1364, 29] width 48 height 16
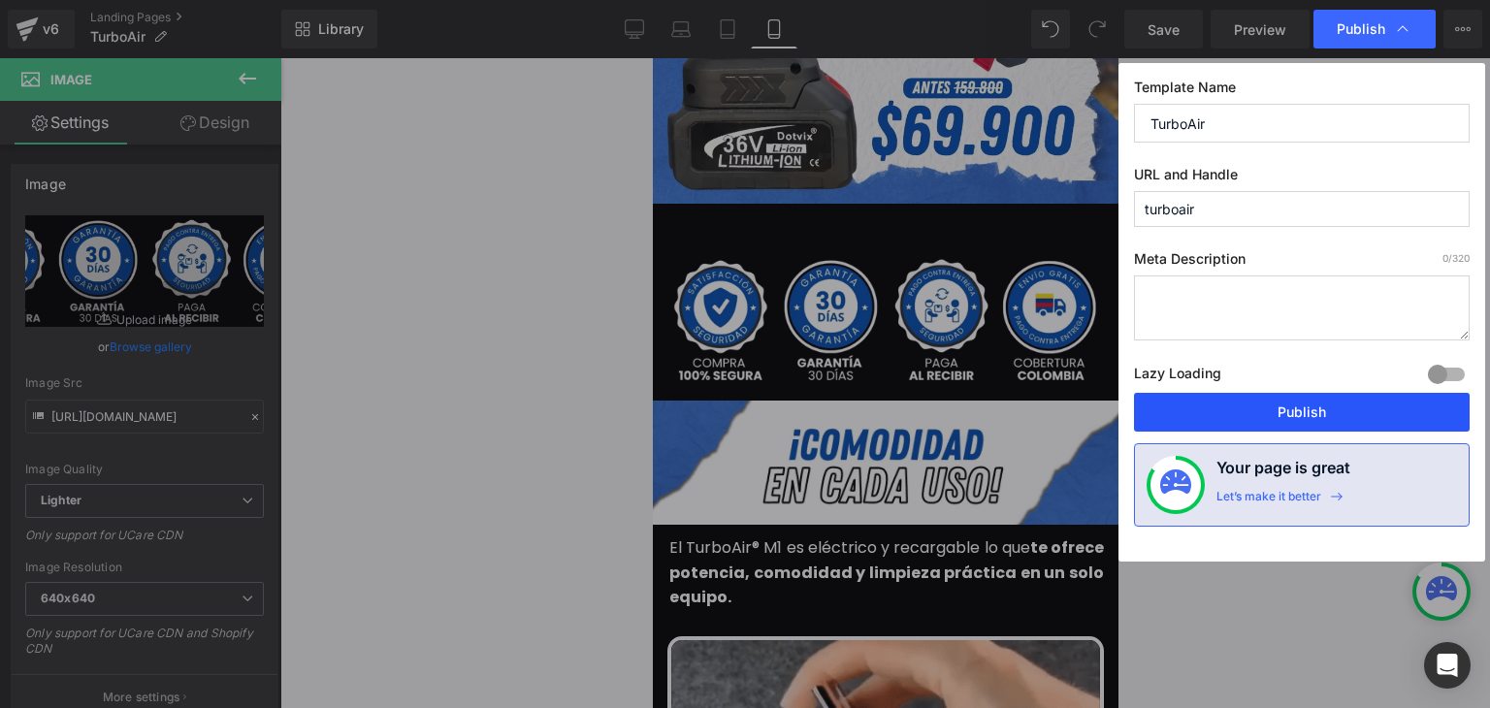
click at [1296, 413] on button "Publish" at bounding box center [1302, 412] width 336 height 39
